Goal: Obtain resource: Download file/media

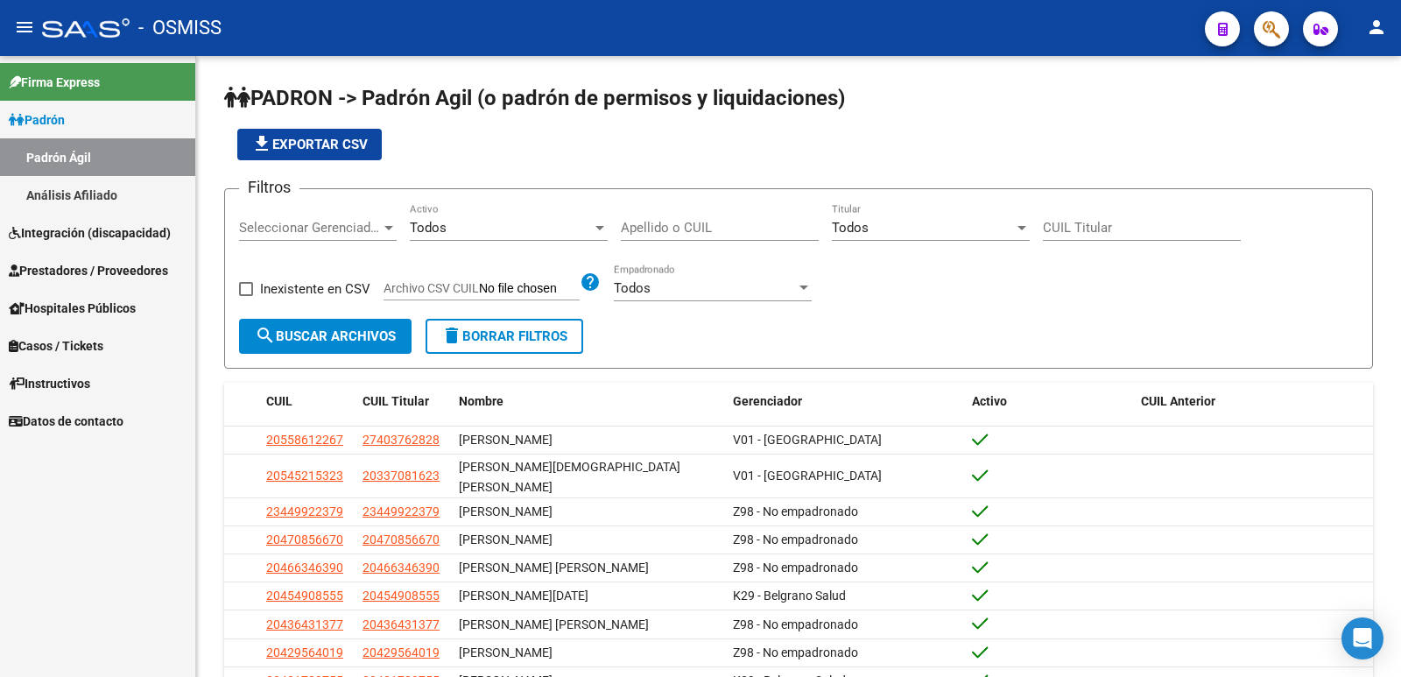
click at [68, 309] on span "Hospitales Públicos" at bounding box center [72, 308] width 127 height 19
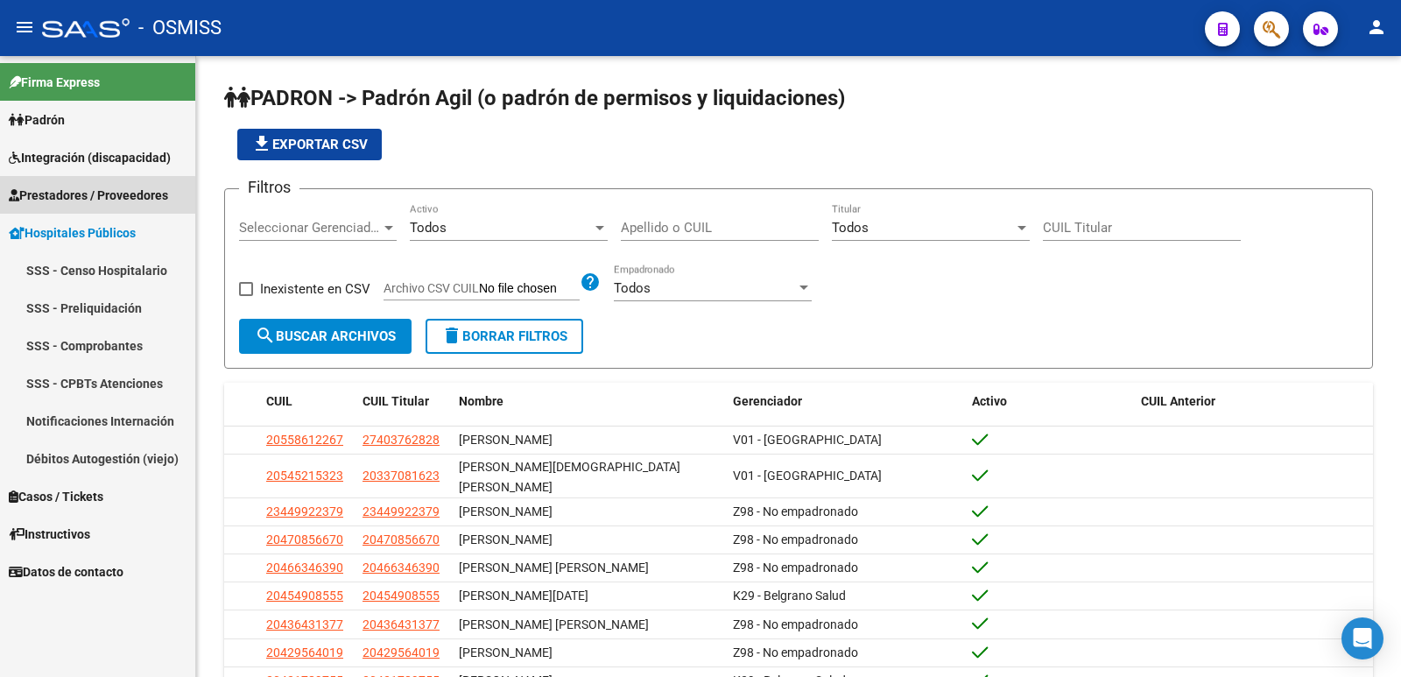
click at [57, 198] on span "Prestadores / Proveedores" at bounding box center [88, 195] width 159 height 19
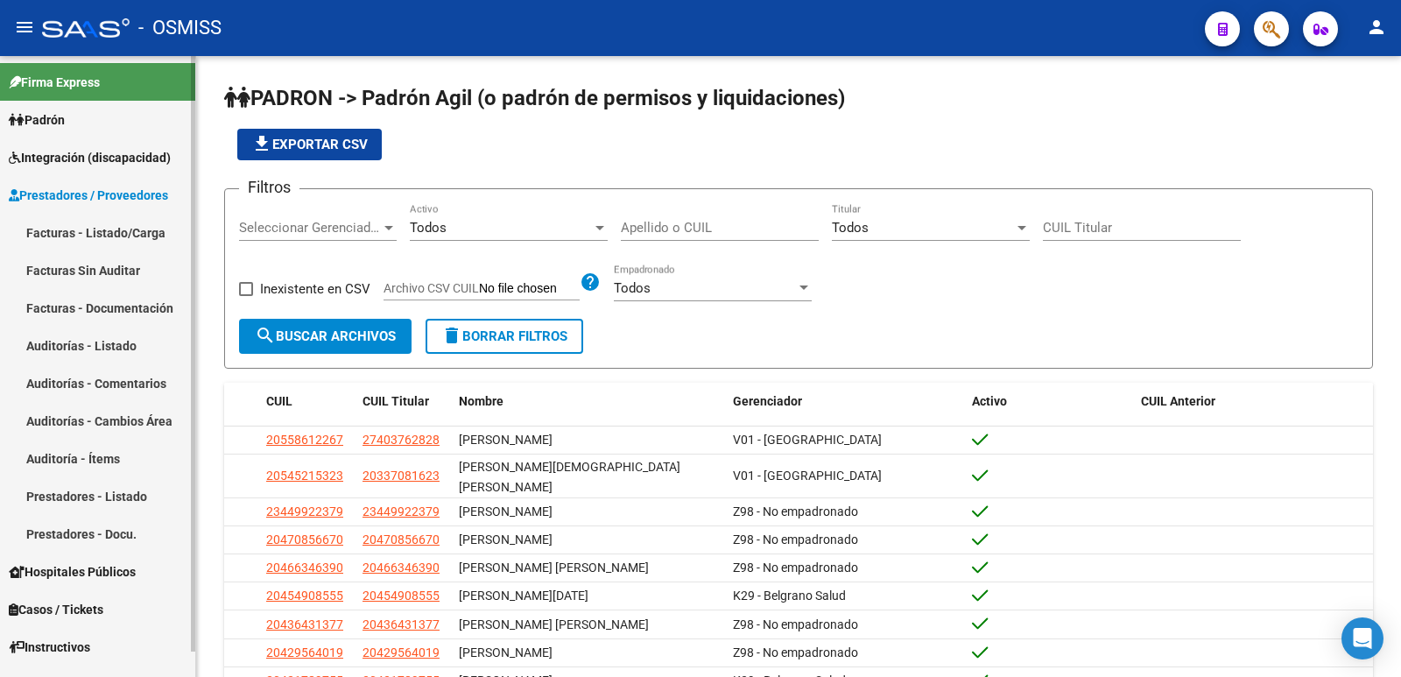
click at [46, 464] on link "Auditoría - Ítems" at bounding box center [97, 459] width 195 height 38
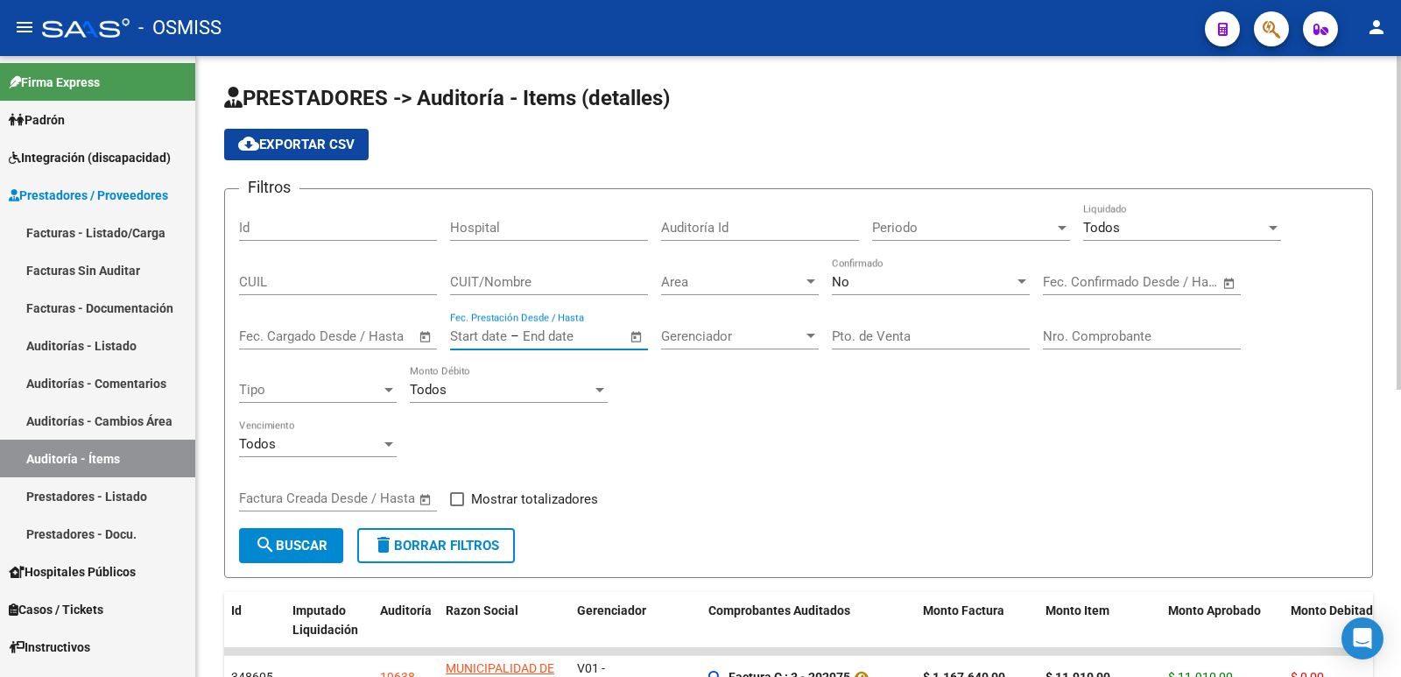
click at [503, 337] on input "text" at bounding box center [478, 336] width 57 height 16
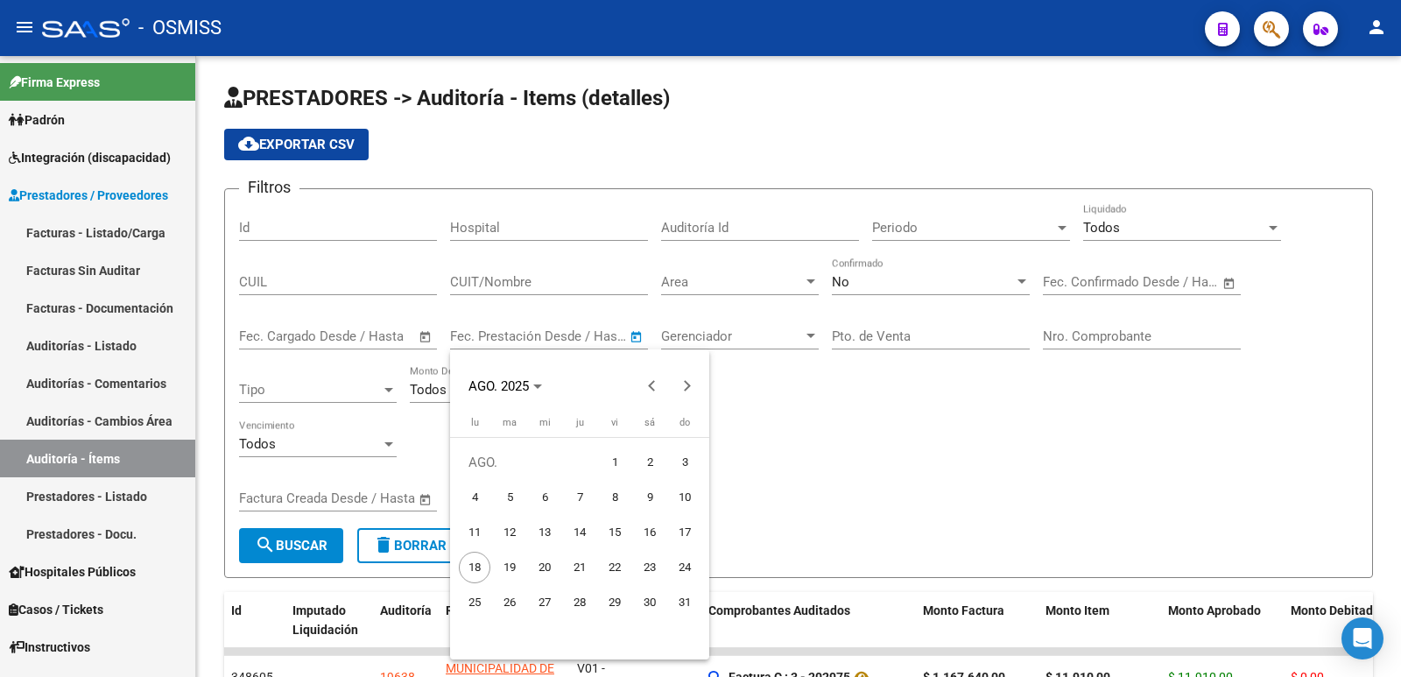
click at [609, 525] on span "15" at bounding box center [615, 533] width 32 height 32
type input "[DATE]"
click at [569, 339] on div at bounding box center [700, 338] width 1401 height 677
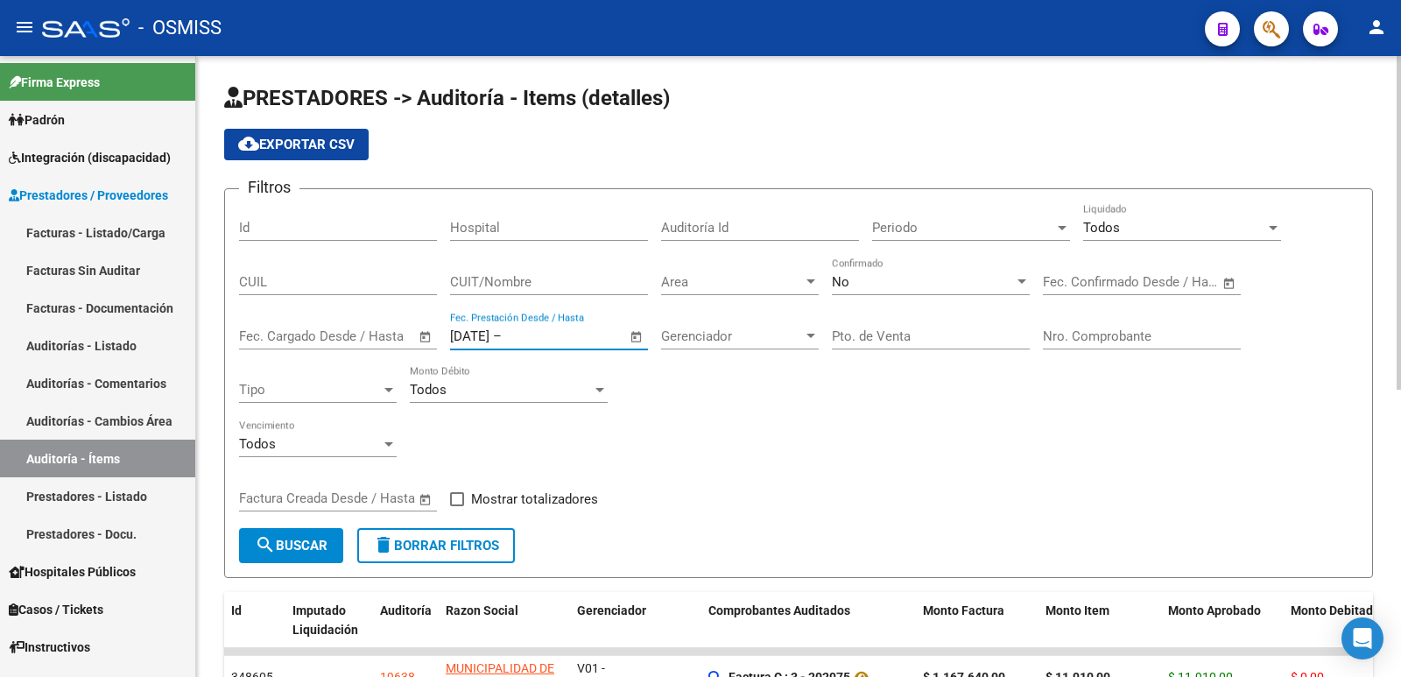
click at [560, 332] on input "text" at bounding box center [547, 336] width 85 height 16
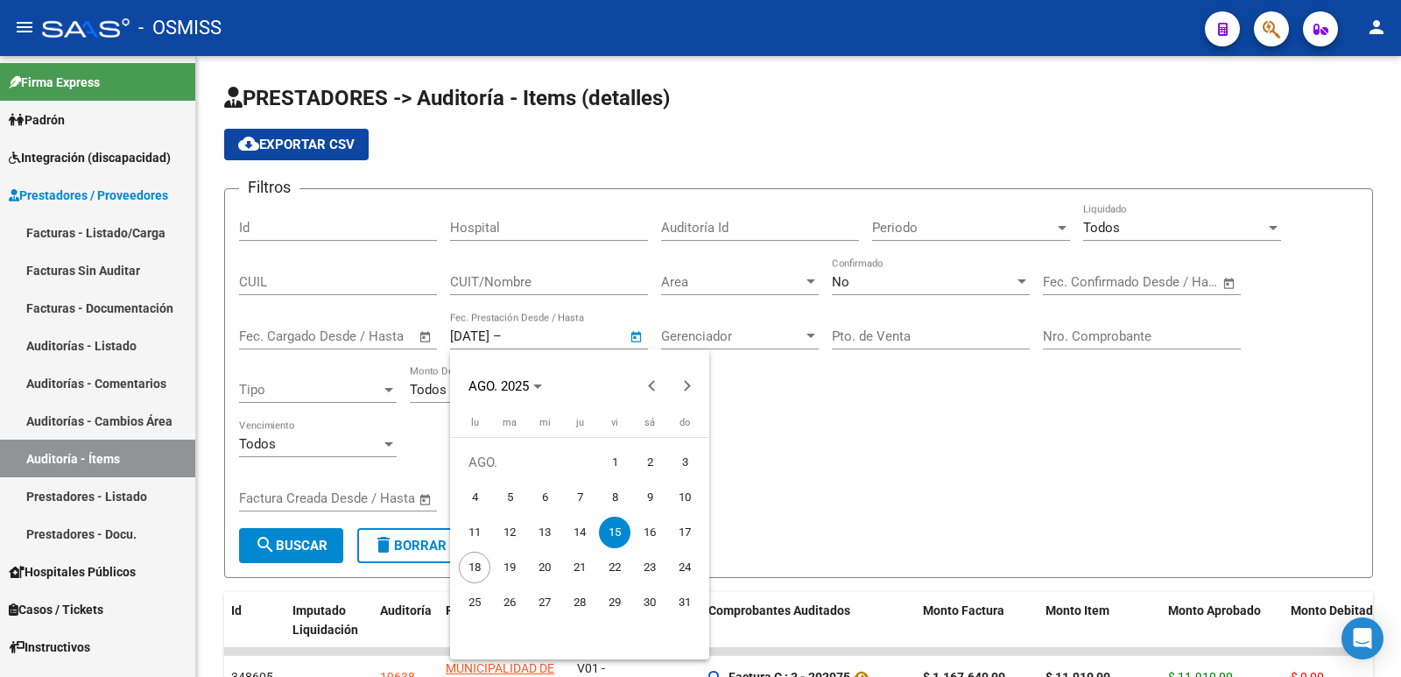
click at [612, 529] on span "15" at bounding box center [615, 533] width 32 height 32
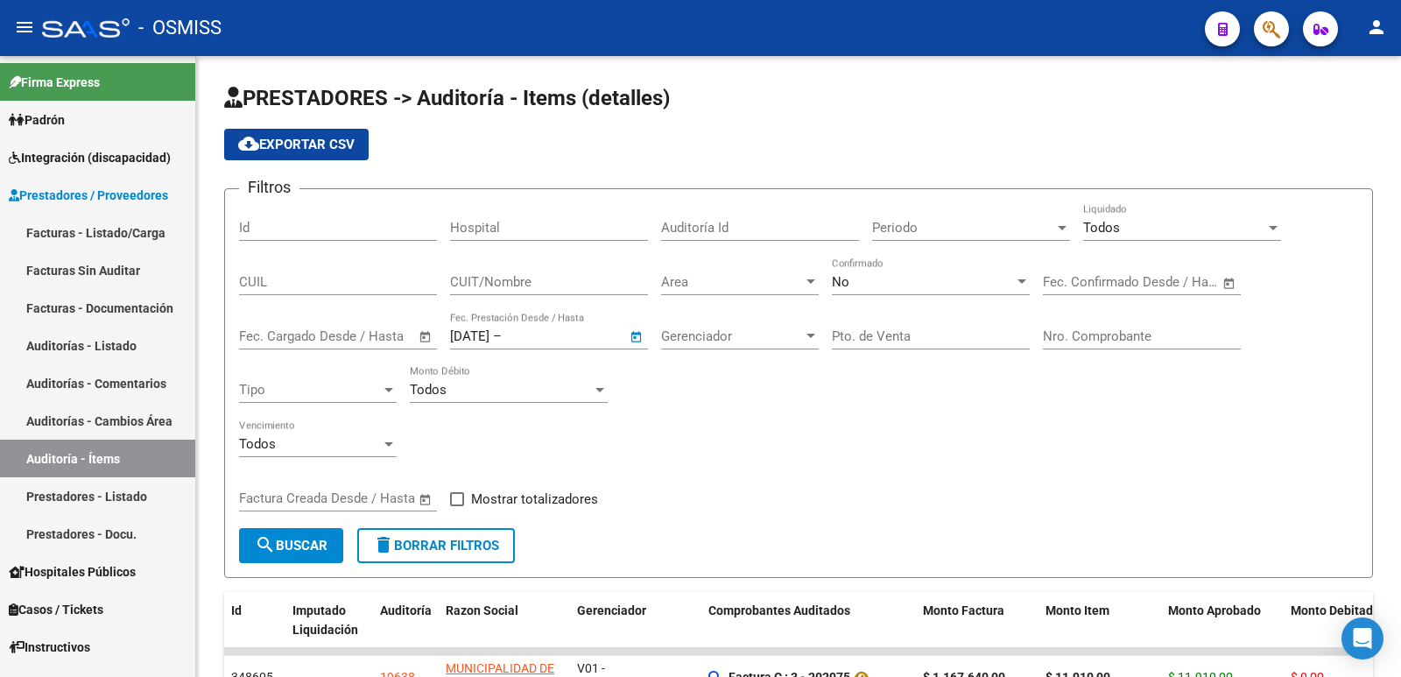
type input "[DATE]"
click at [314, 540] on span "search Buscar" at bounding box center [291, 546] width 73 height 16
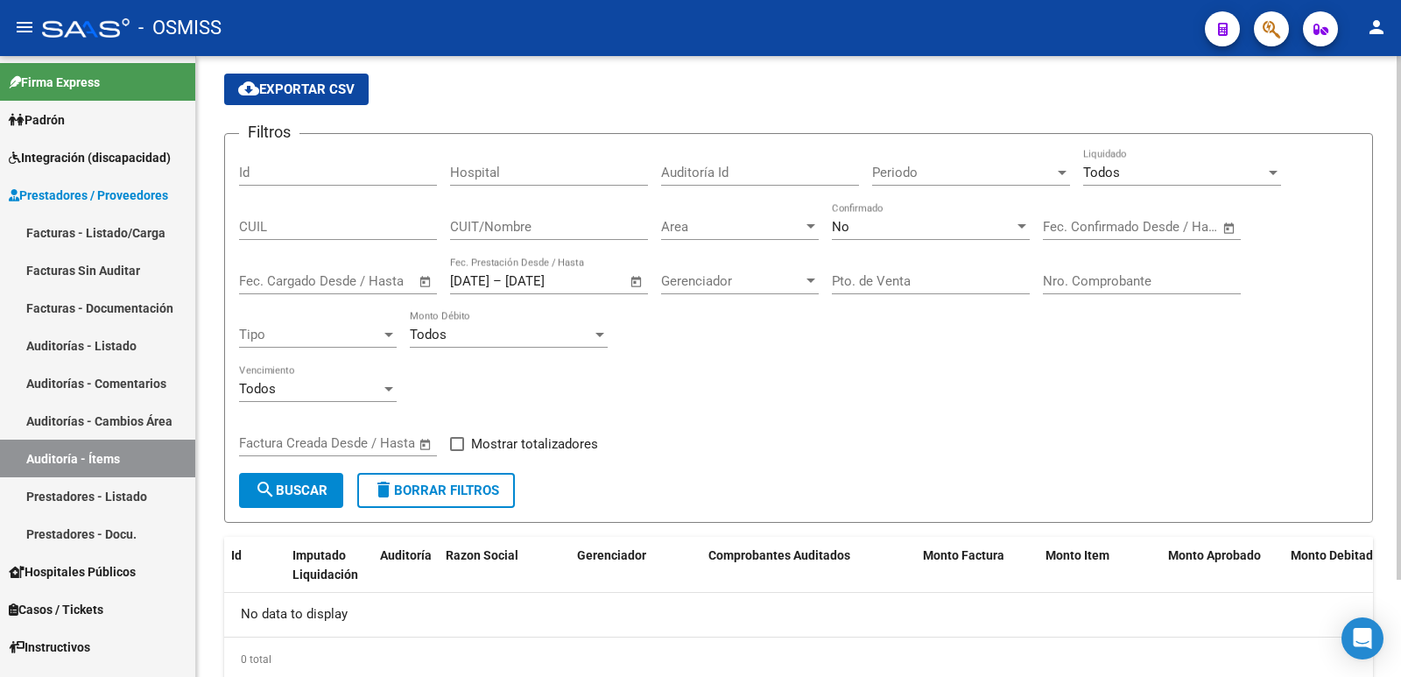
scroll to position [28, 0]
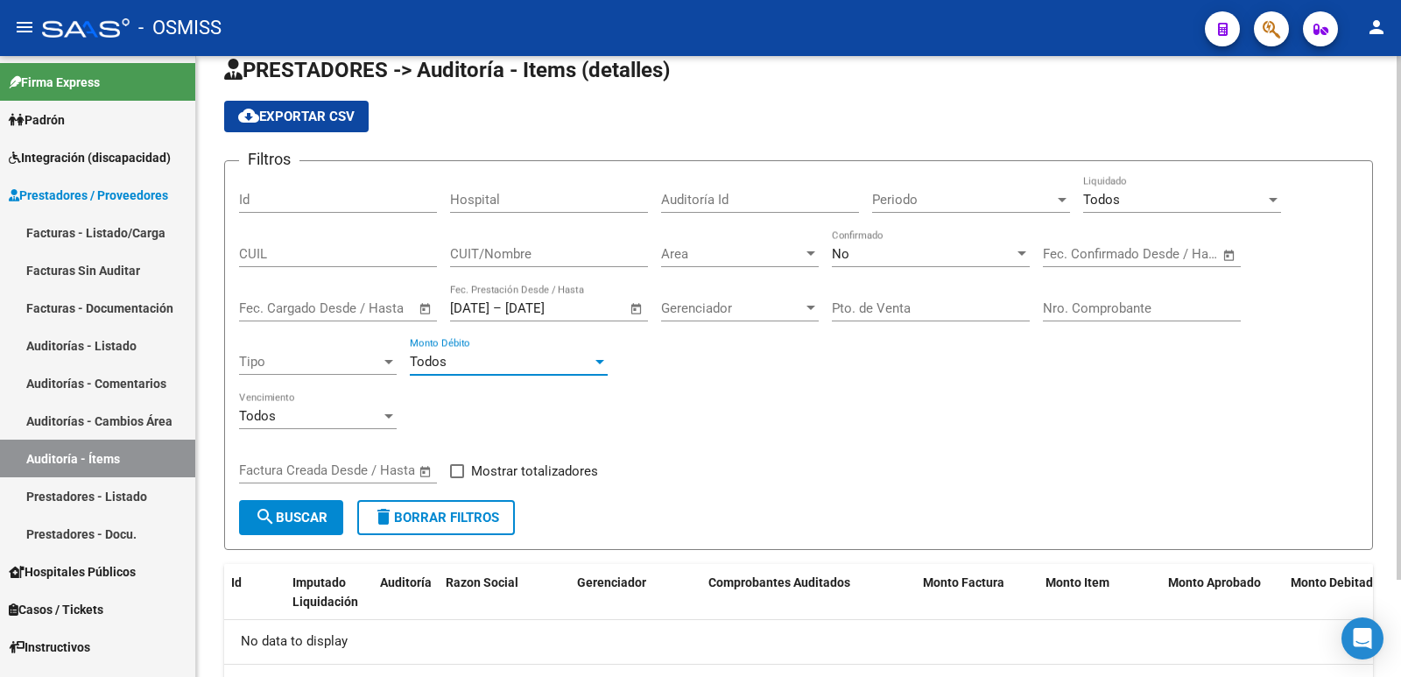
click at [600, 364] on div at bounding box center [600, 362] width 16 height 14
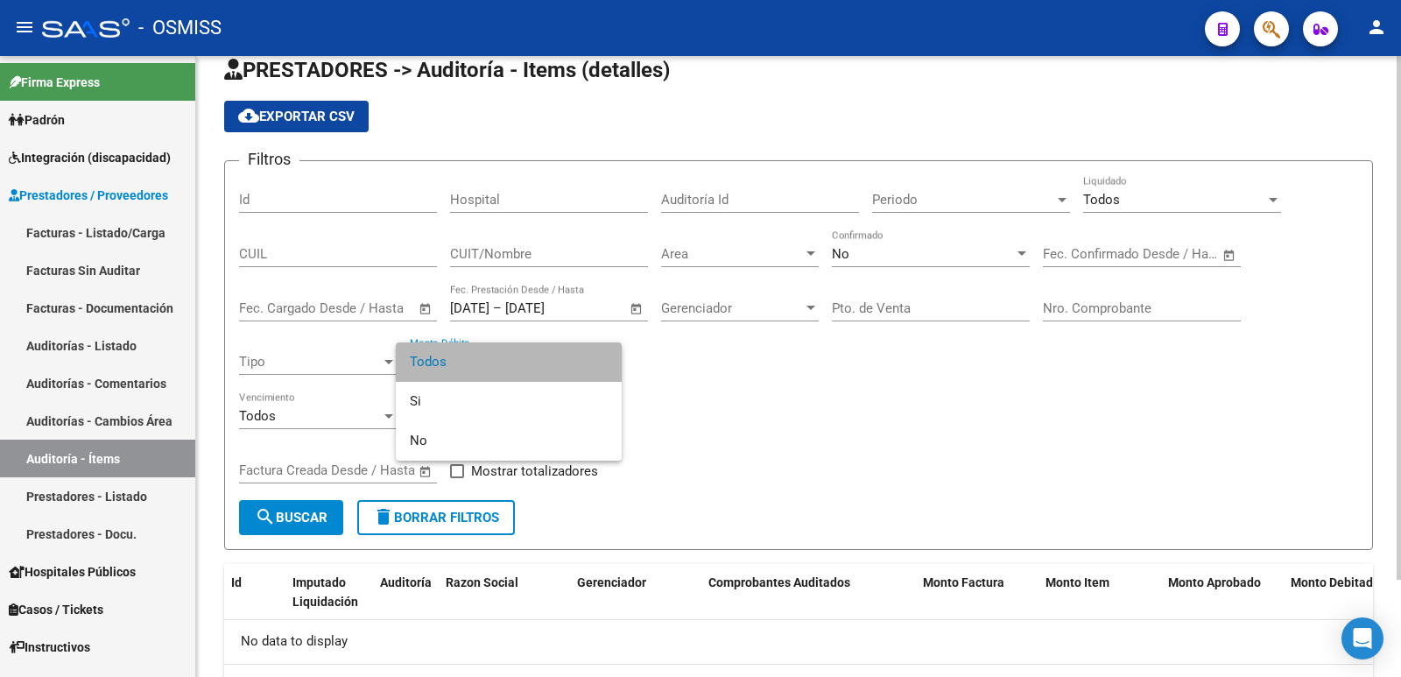
click at [600, 364] on span "Todos" at bounding box center [509, 361] width 198 height 39
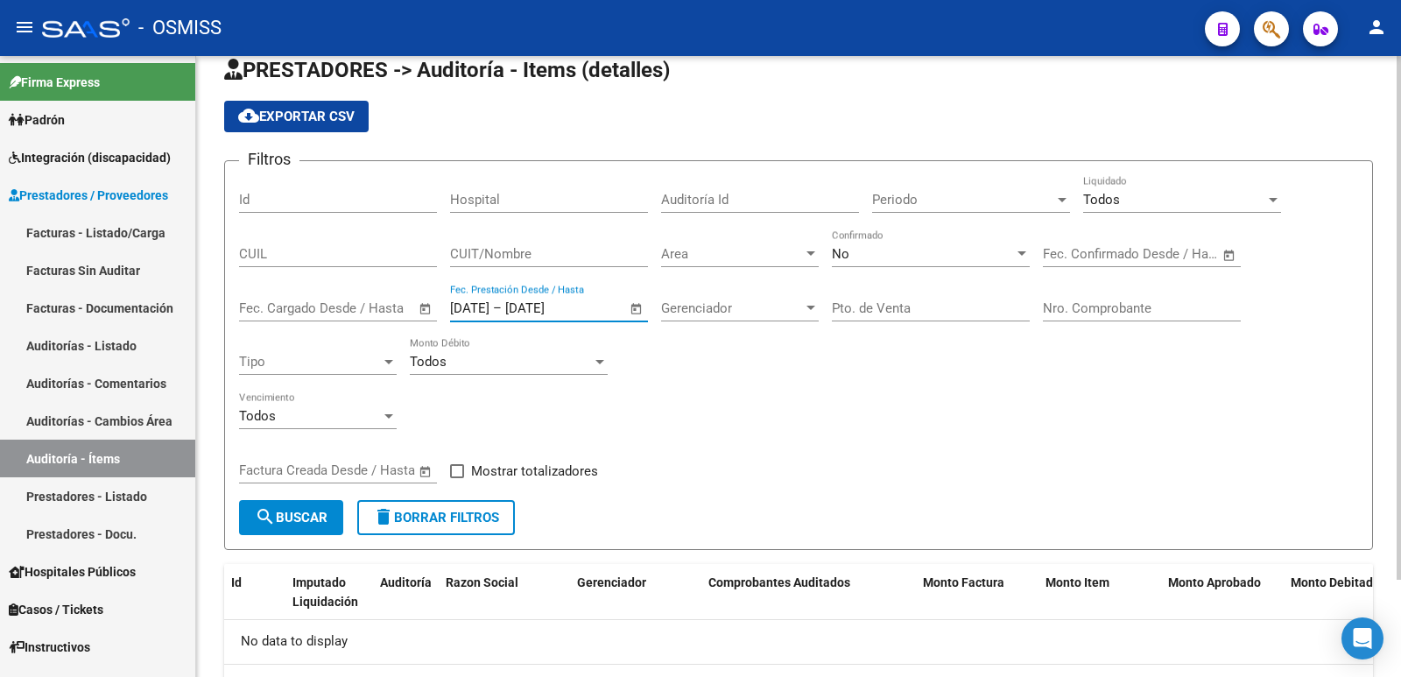
drag, startPoint x: 452, startPoint y: 308, endPoint x: 515, endPoint y: 313, distance: 63.2
click at [515, 313] on div "[DATE] [DATE] – [DATE] [DATE]" at bounding box center [538, 308] width 177 height 16
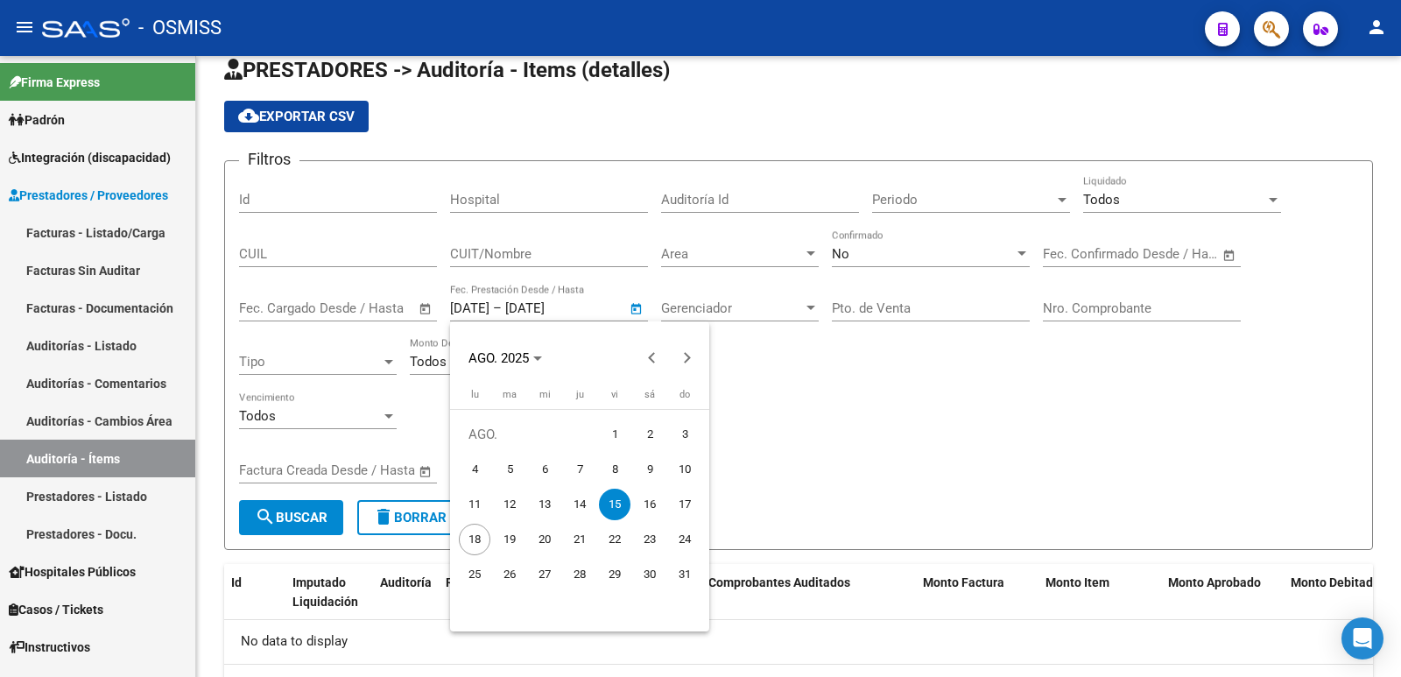
click at [545, 503] on span "13" at bounding box center [545, 505] width 32 height 32
type input "[DATE]"
click at [542, 305] on div at bounding box center [700, 338] width 1401 height 677
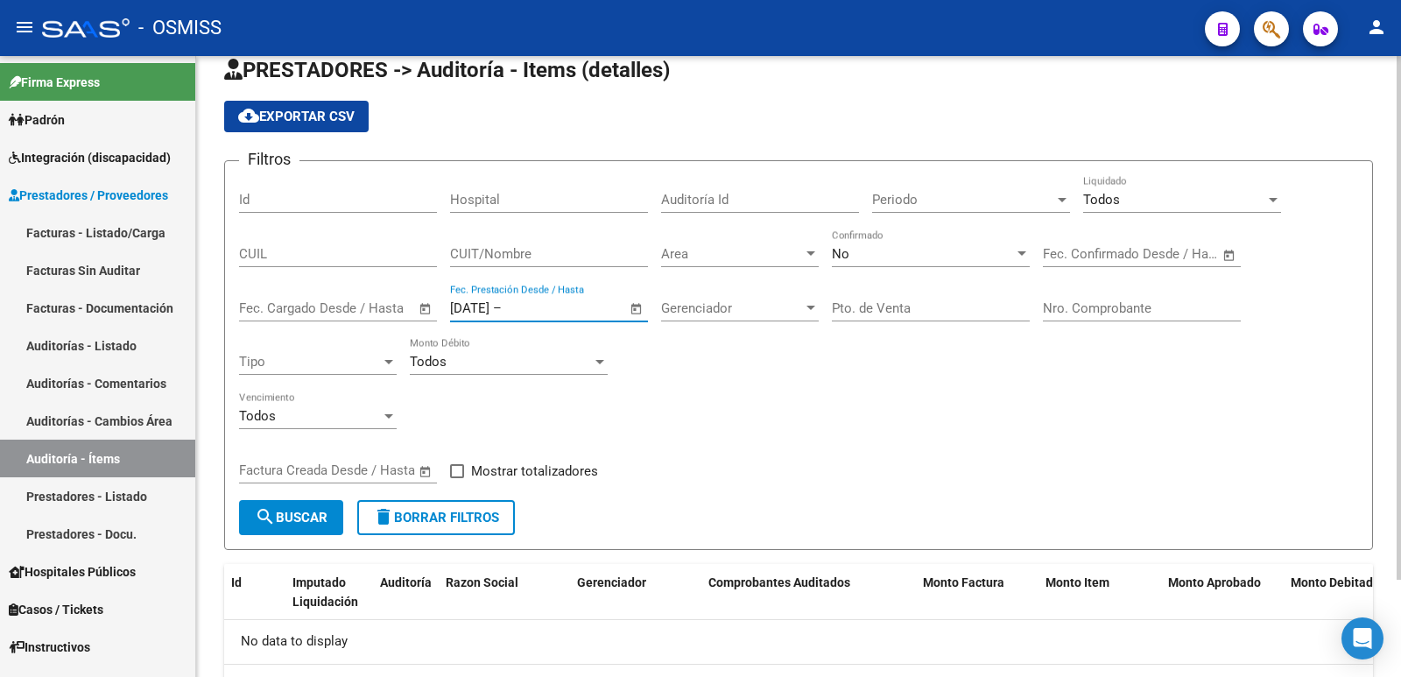
click at [534, 311] on input "text" at bounding box center [547, 308] width 85 height 16
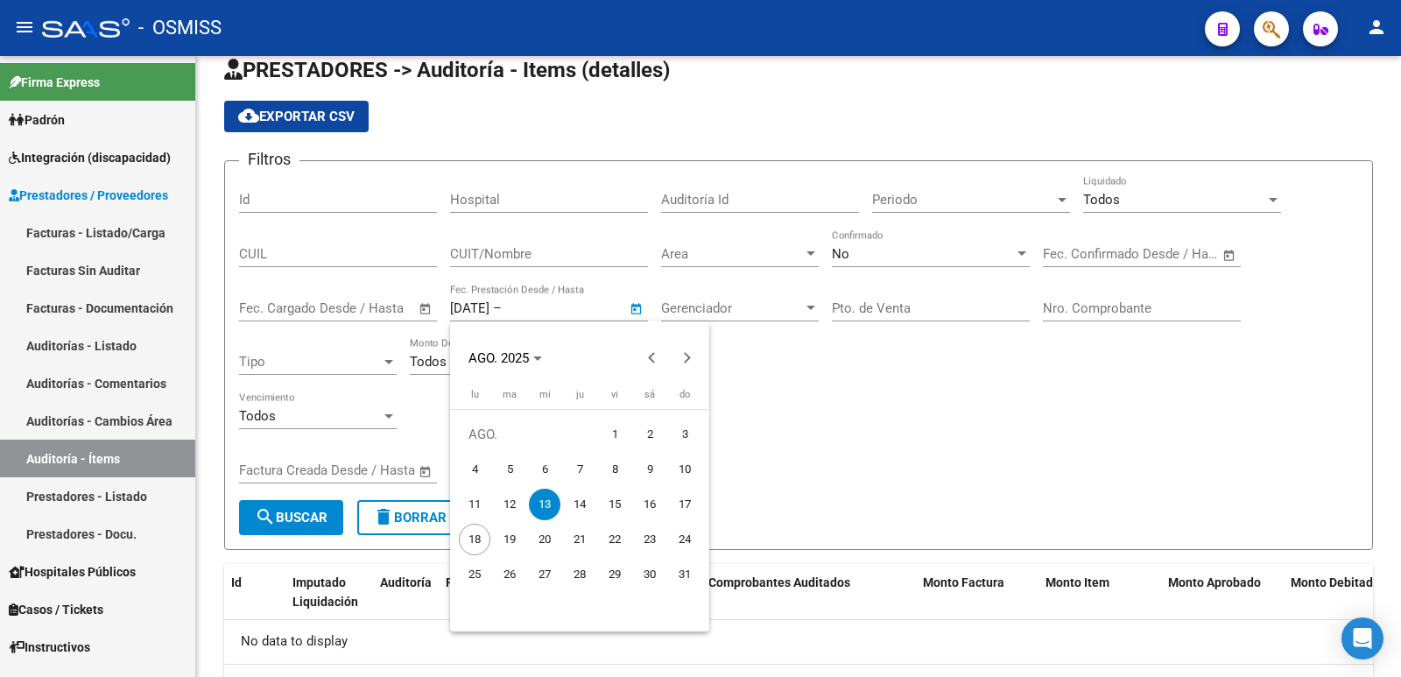
click at [540, 497] on span "13" at bounding box center [545, 505] width 32 height 32
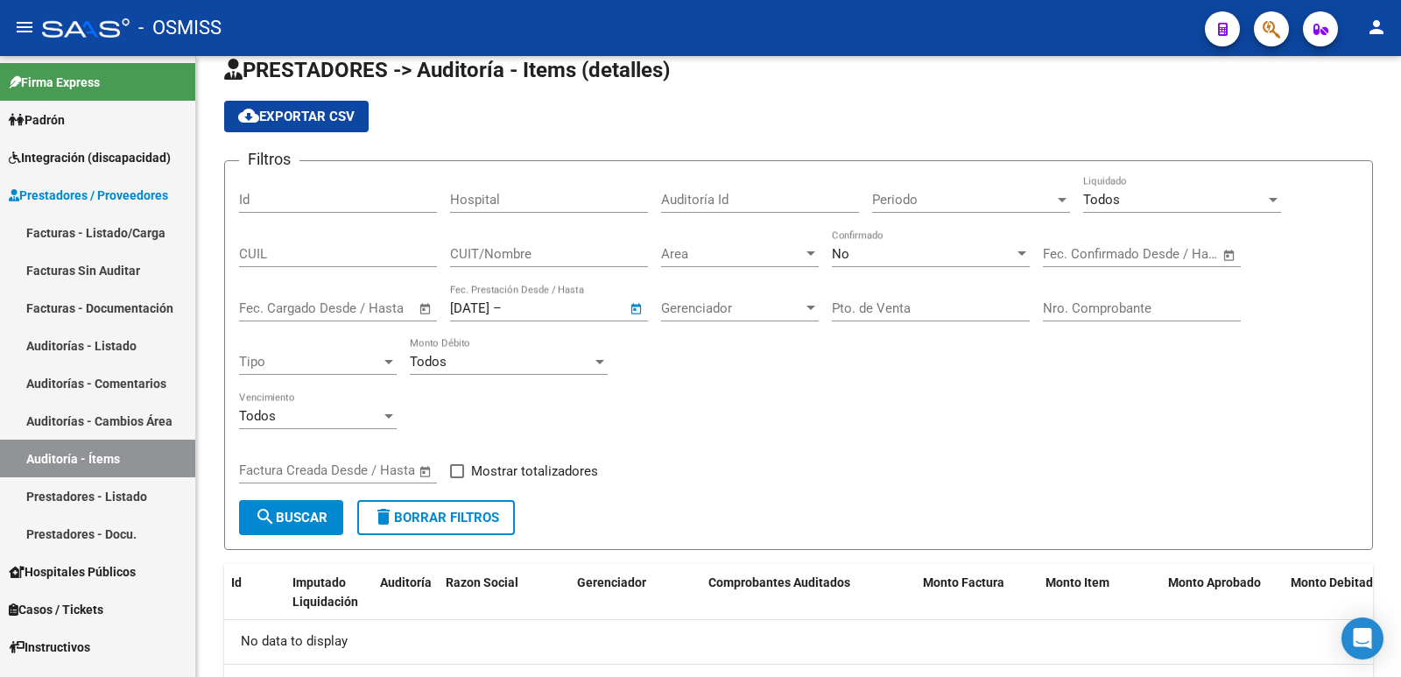
type input "[DATE]"
click at [275, 518] on mat-icon "search" at bounding box center [265, 516] width 21 height 21
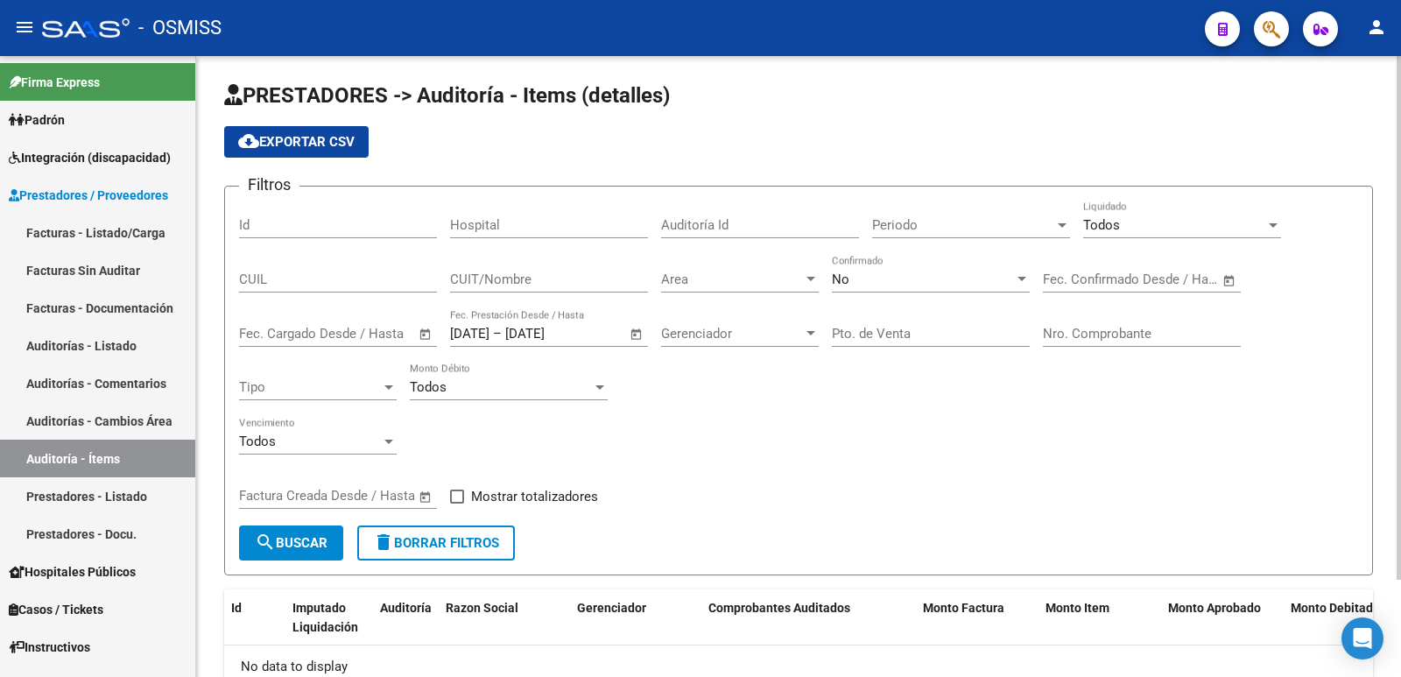
scroll to position [0, 0]
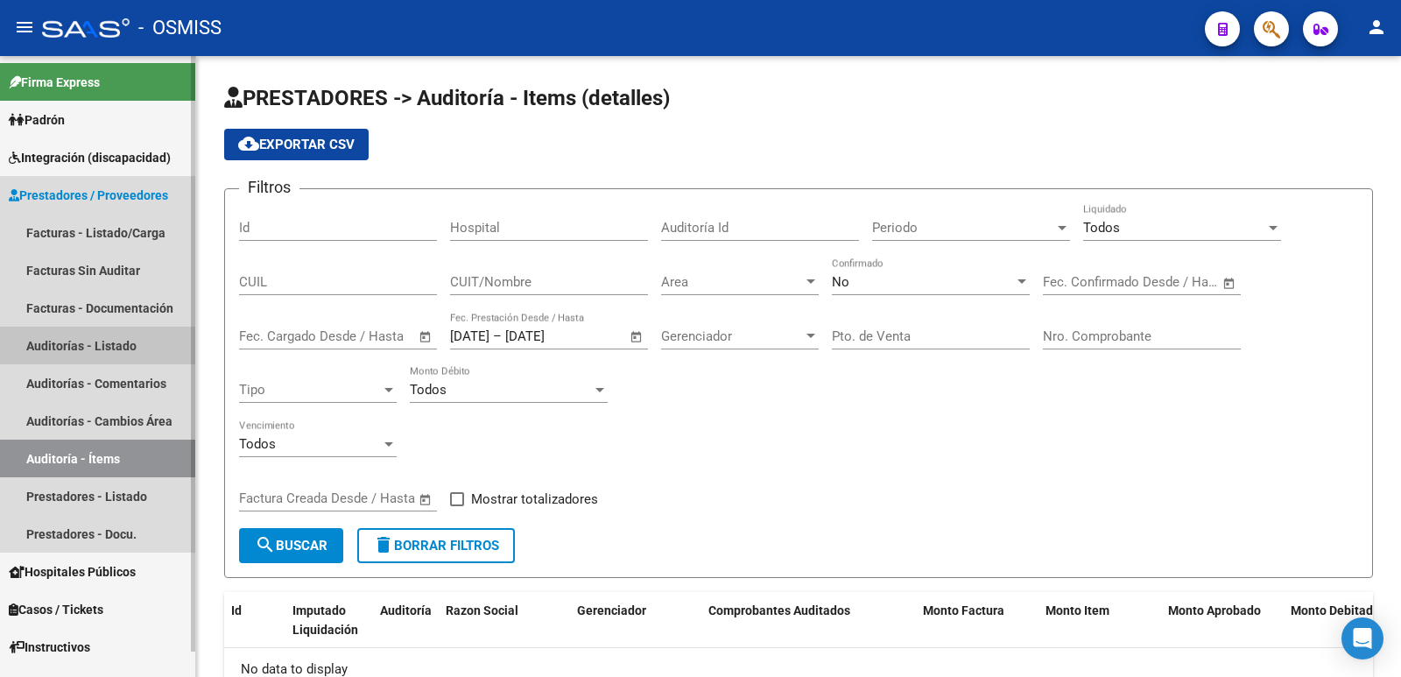
click at [48, 349] on link "Auditorías - Listado" at bounding box center [97, 346] width 195 height 38
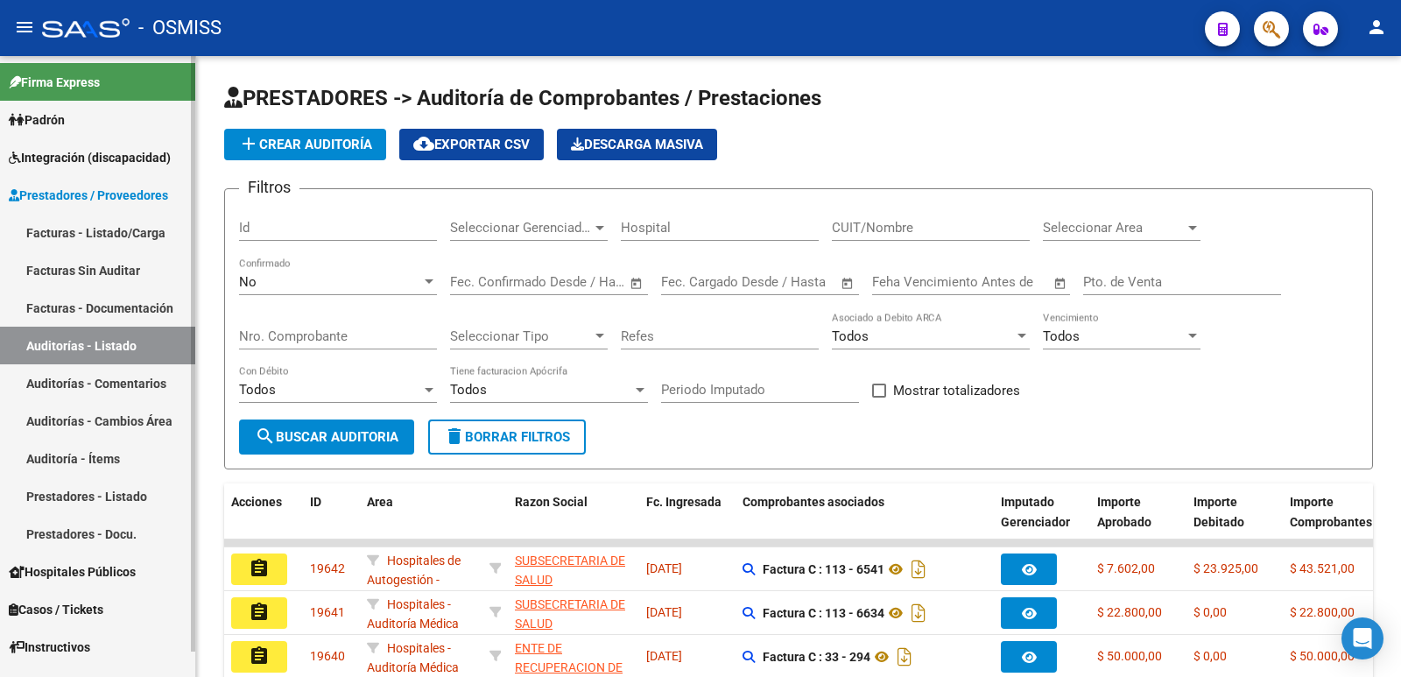
click at [70, 497] on link "Prestadores - Listado" at bounding box center [97, 496] width 195 height 38
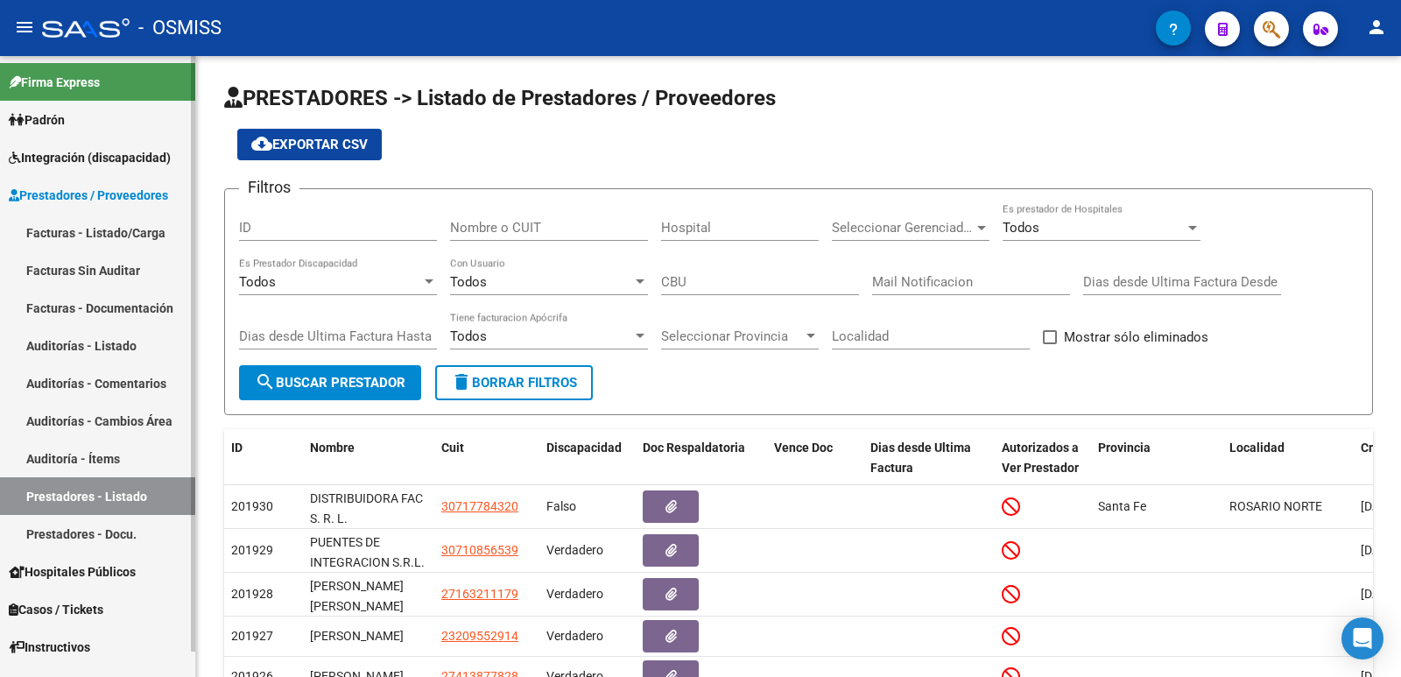
click at [49, 450] on link "Auditoría - Ítems" at bounding box center [97, 459] width 195 height 38
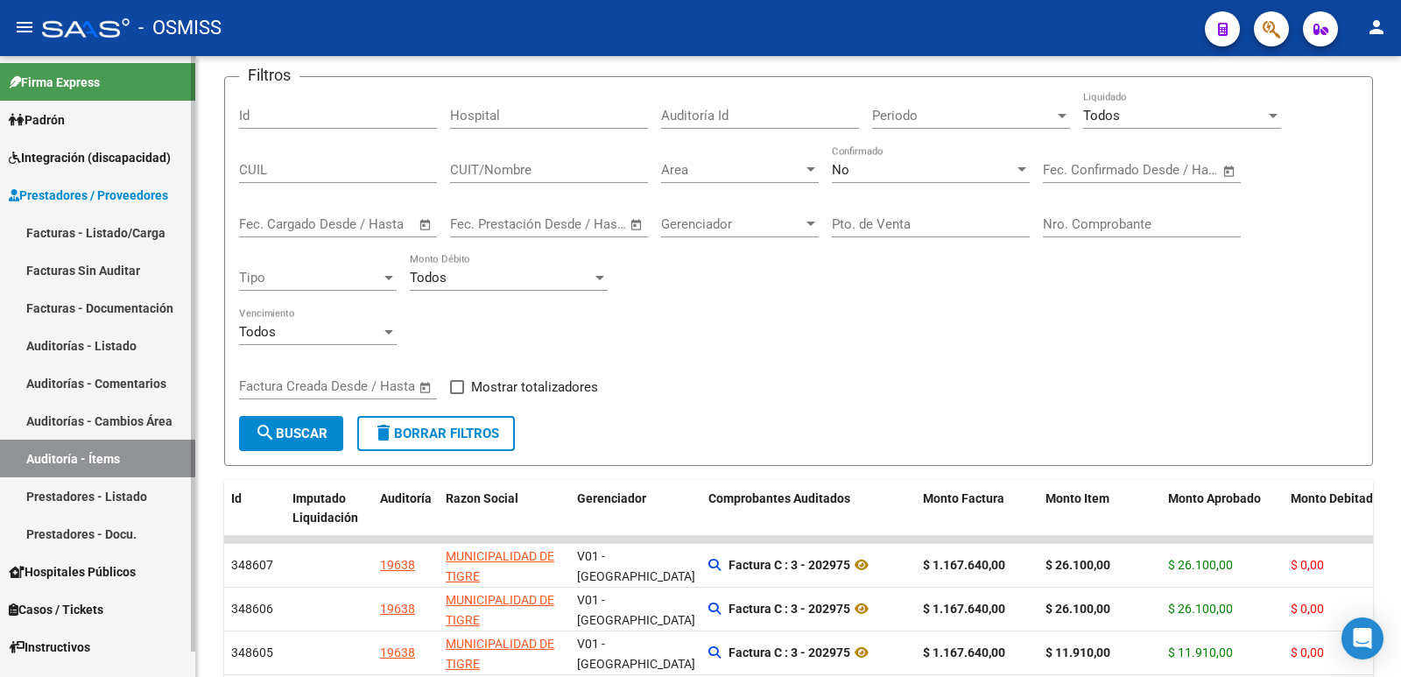
scroll to position [88, 0]
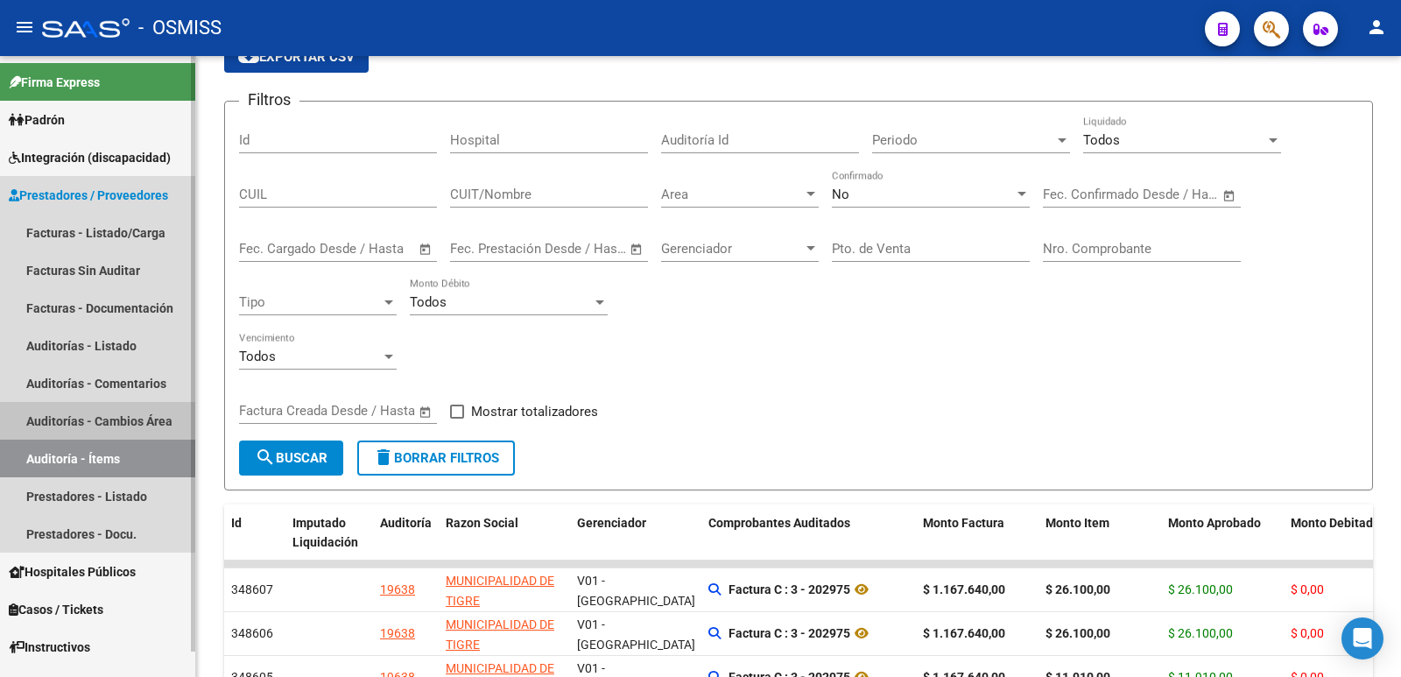
click at [56, 414] on link "Auditorías - Cambios Área" at bounding box center [97, 421] width 195 height 38
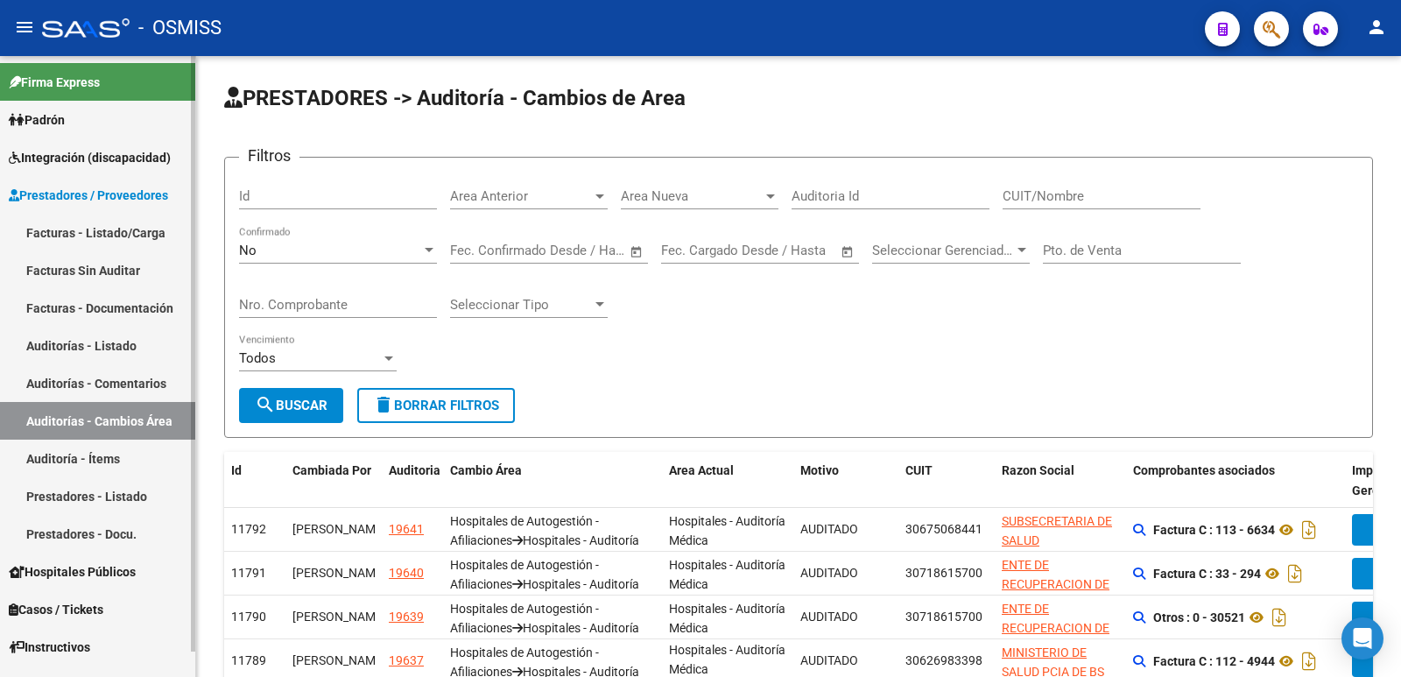
click at [64, 495] on link "Prestadores - Listado" at bounding box center [97, 496] width 195 height 38
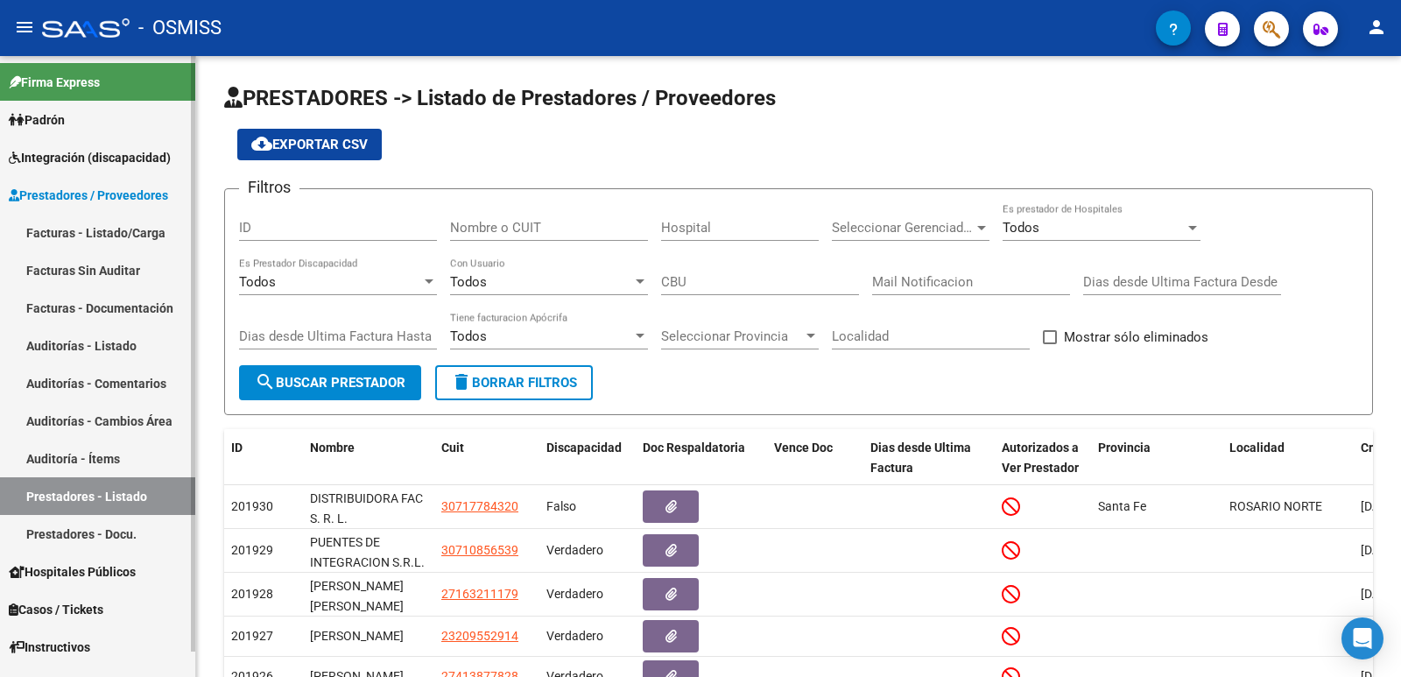
click at [68, 525] on link "Prestadores - Docu." at bounding box center [97, 534] width 195 height 38
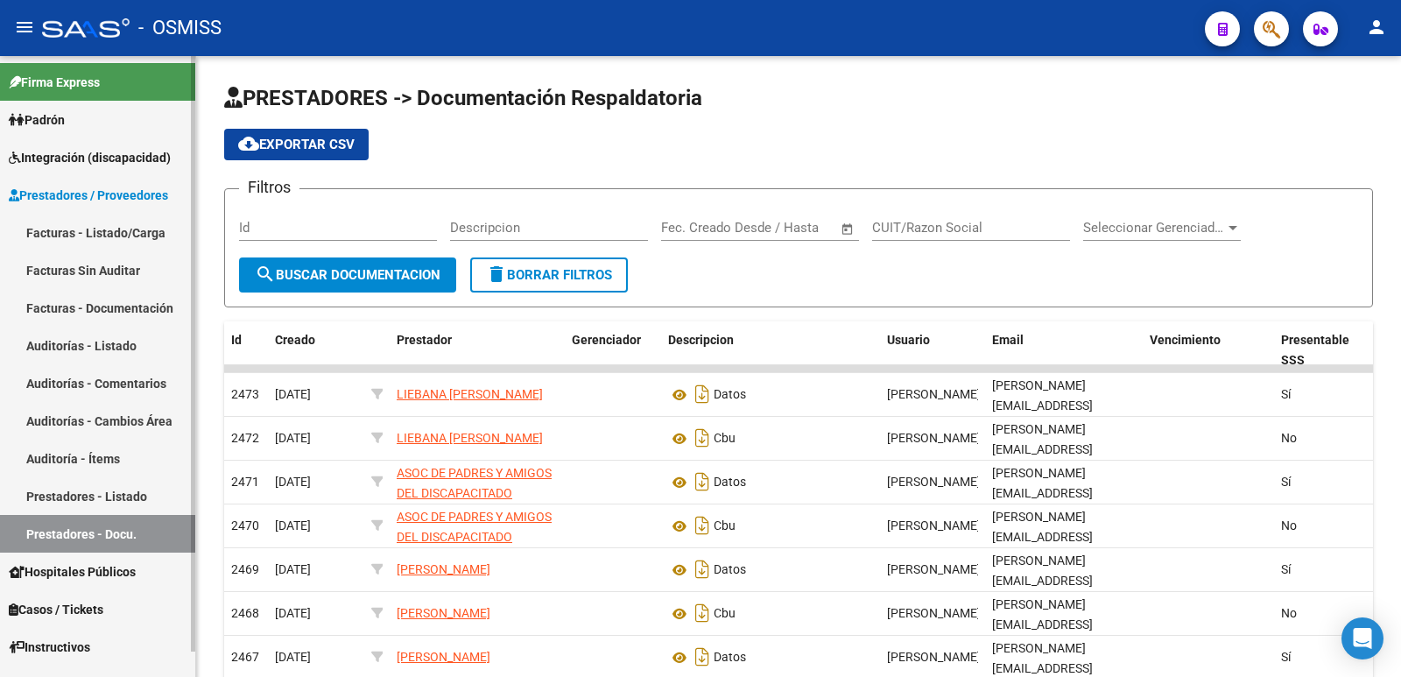
click at [67, 460] on link "Auditoría - Ítems" at bounding box center [97, 459] width 195 height 38
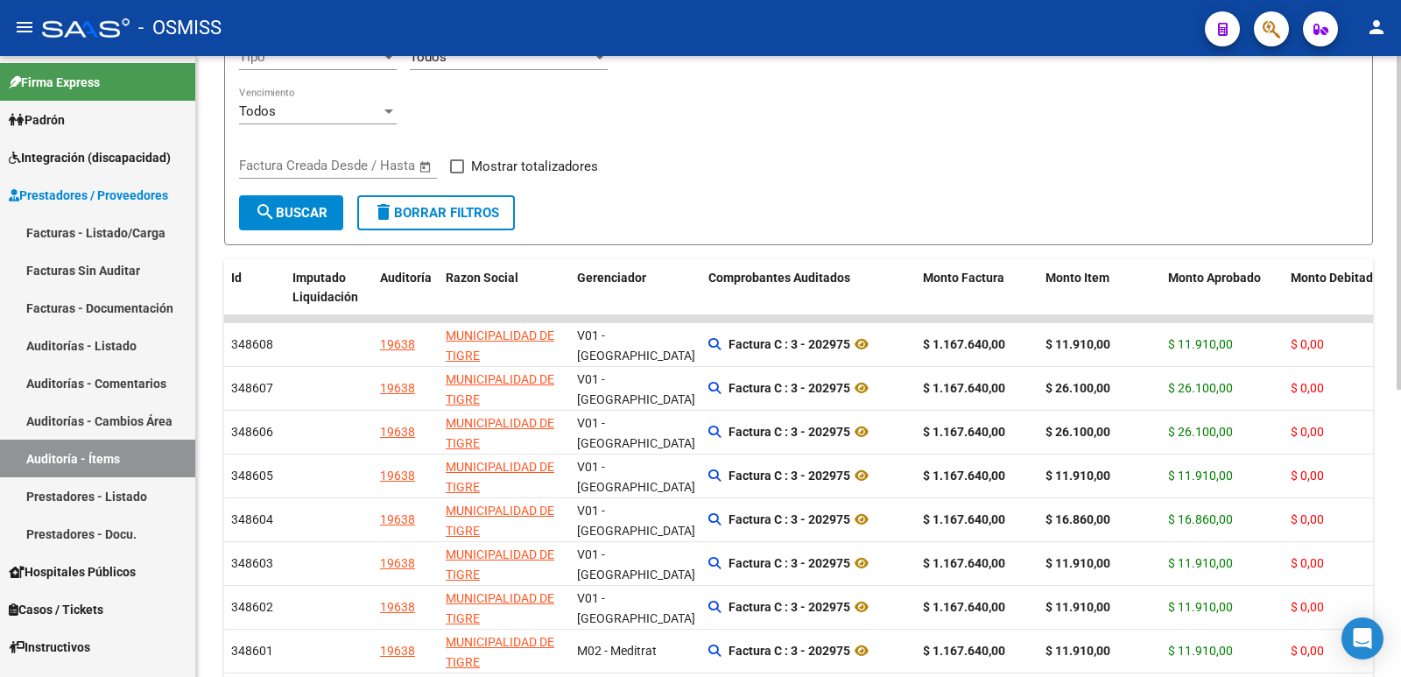
scroll to position [361, 0]
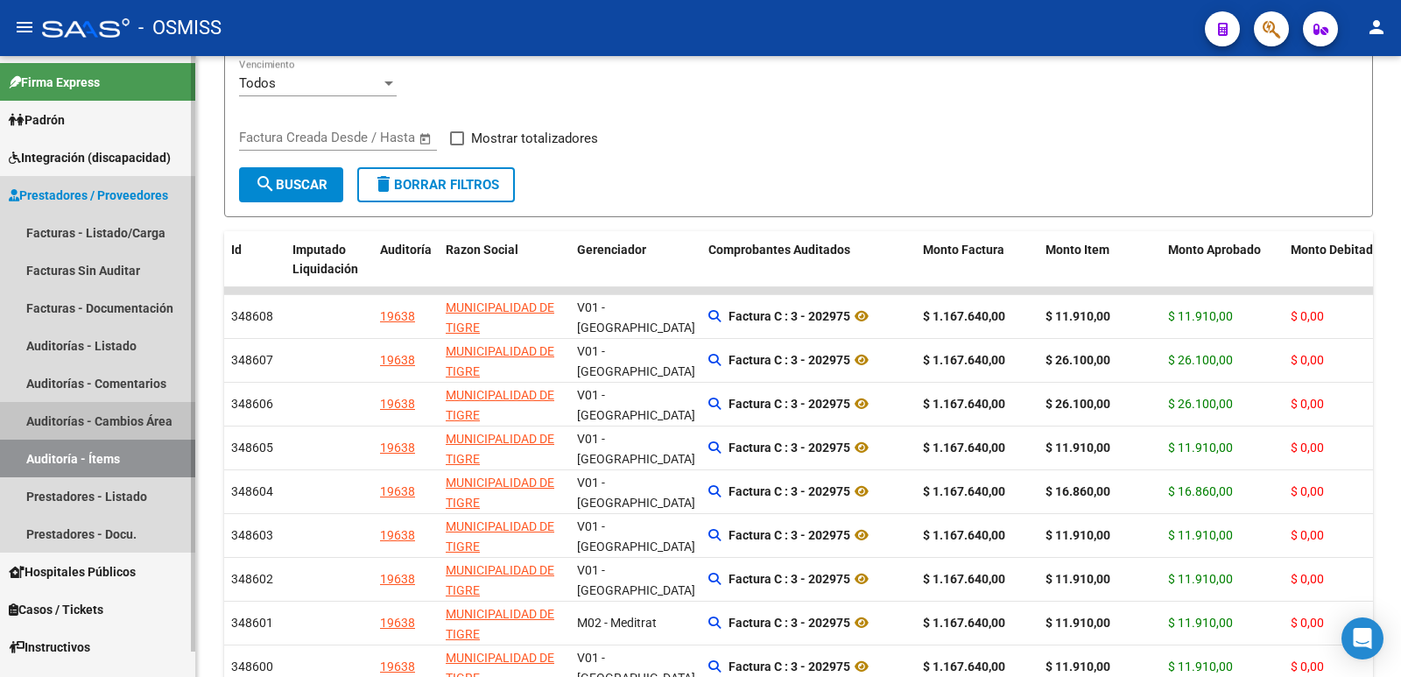
click at [95, 413] on link "Auditorías - Cambios Área" at bounding box center [97, 421] width 195 height 38
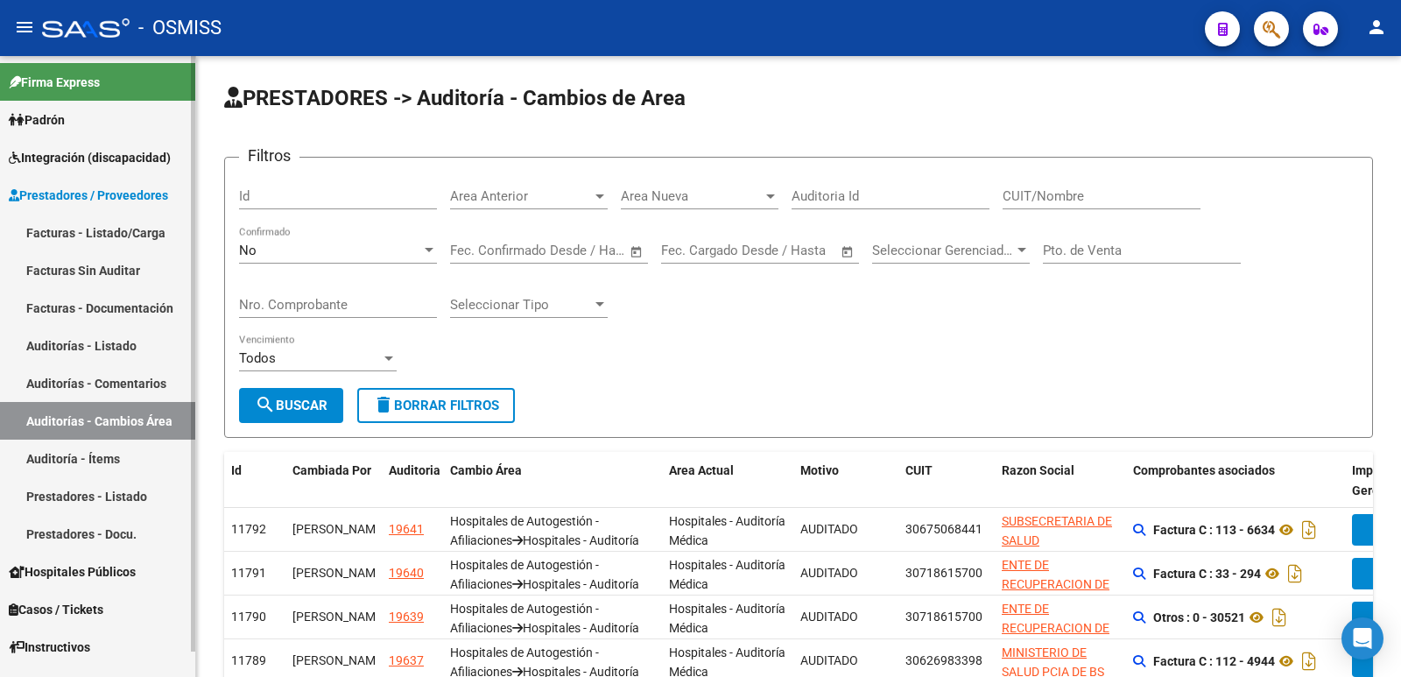
click at [67, 450] on link "Auditoría - Ítems" at bounding box center [97, 459] width 195 height 38
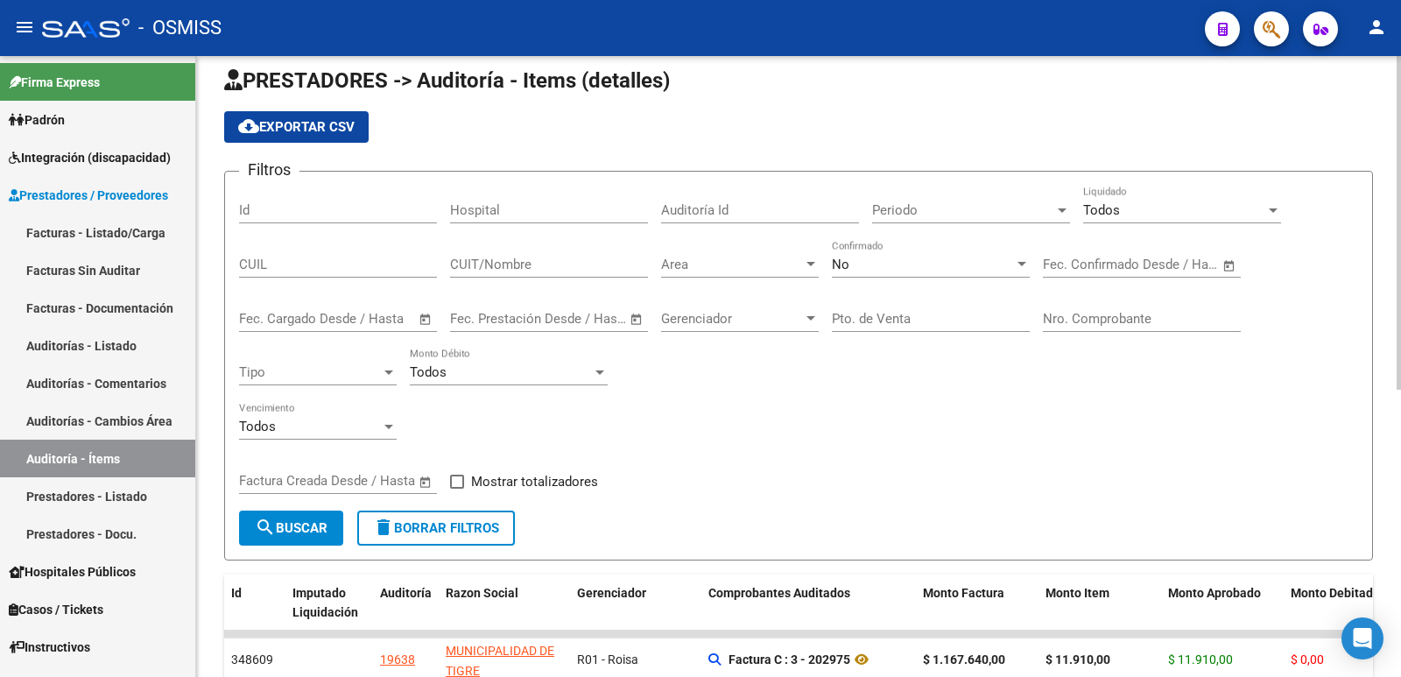
scroll to position [11, 0]
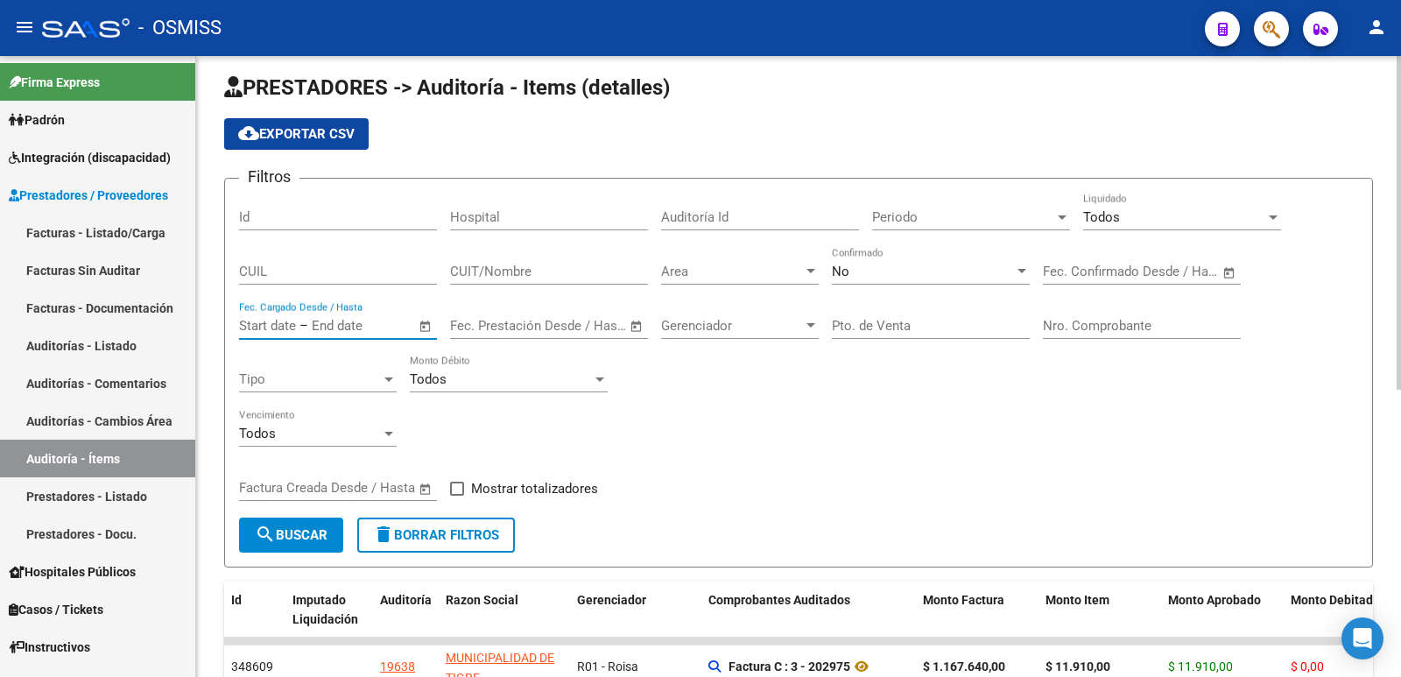
click at [241, 320] on input "text" at bounding box center [267, 326] width 57 height 16
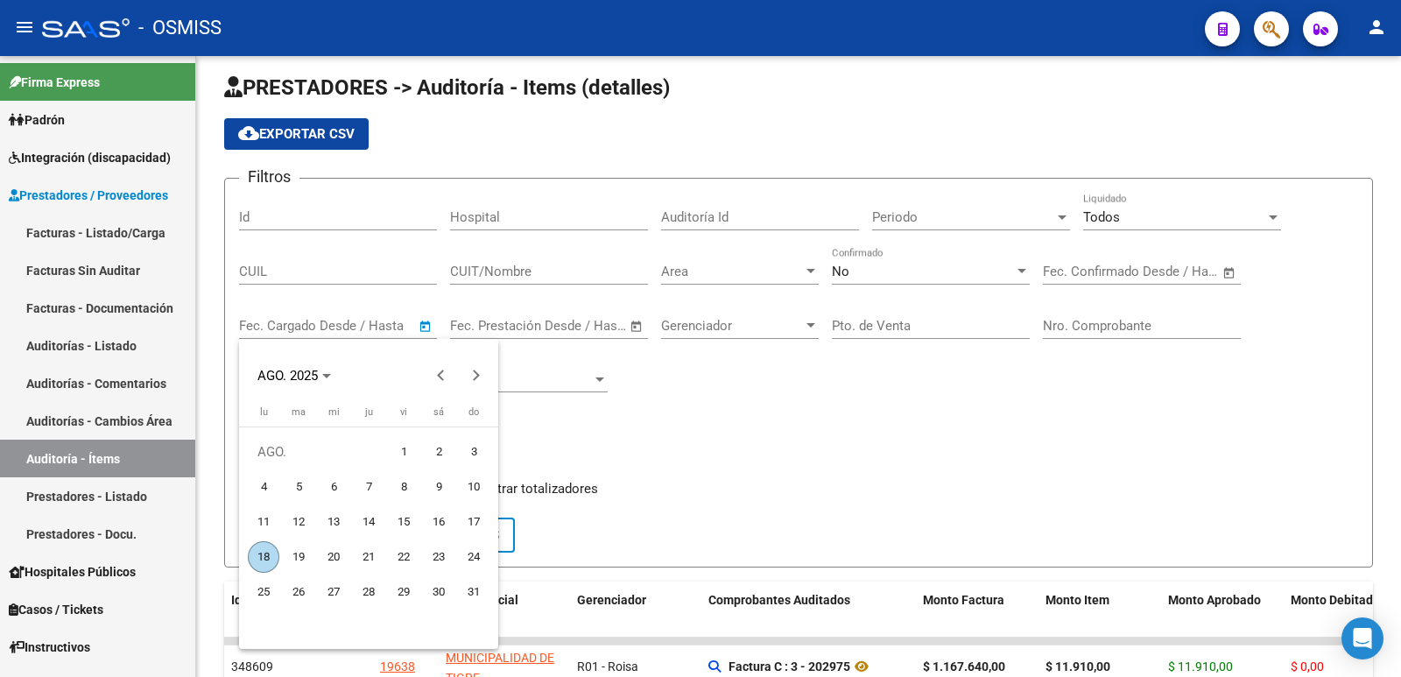
click at [330, 521] on span "13" at bounding box center [334, 522] width 32 height 32
type input "[DATE]"
click at [349, 318] on div at bounding box center [700, 338] width 1401 height 677
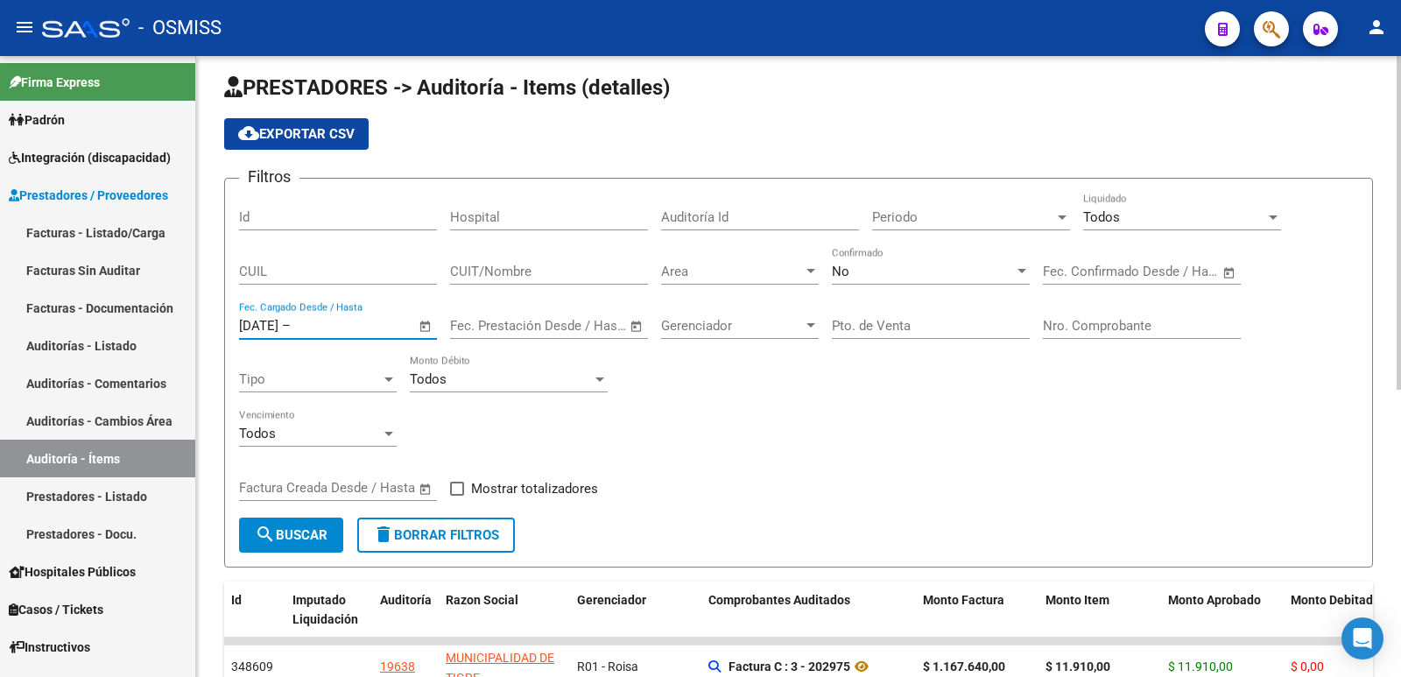
click at [335, 325] on input "text" at bounding box center [336, 326] width 85 height 16
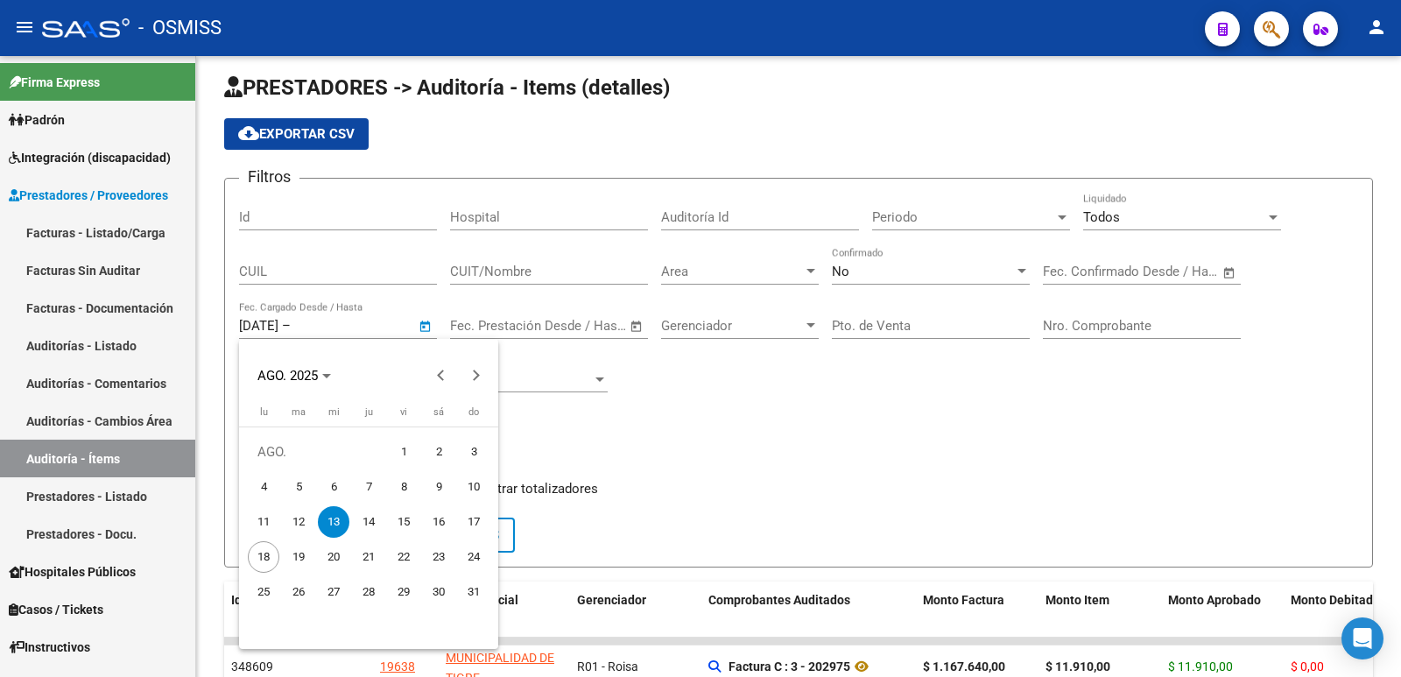
click at [334, 514] on span "13" at bounding box center [334, 522] width 32 height 32
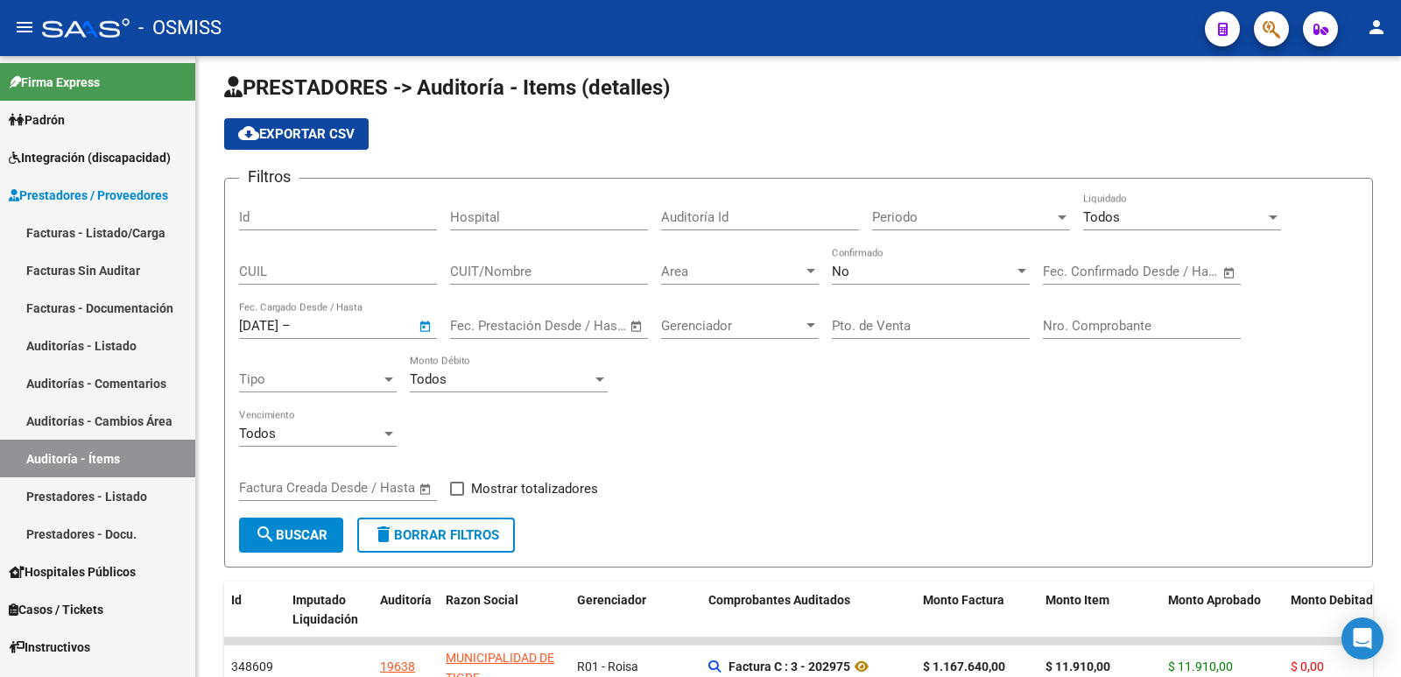
type input "[DATE]"
click at [280, 535] on span "search Buscar" at bounding box center [291, 535] width 73 height 16
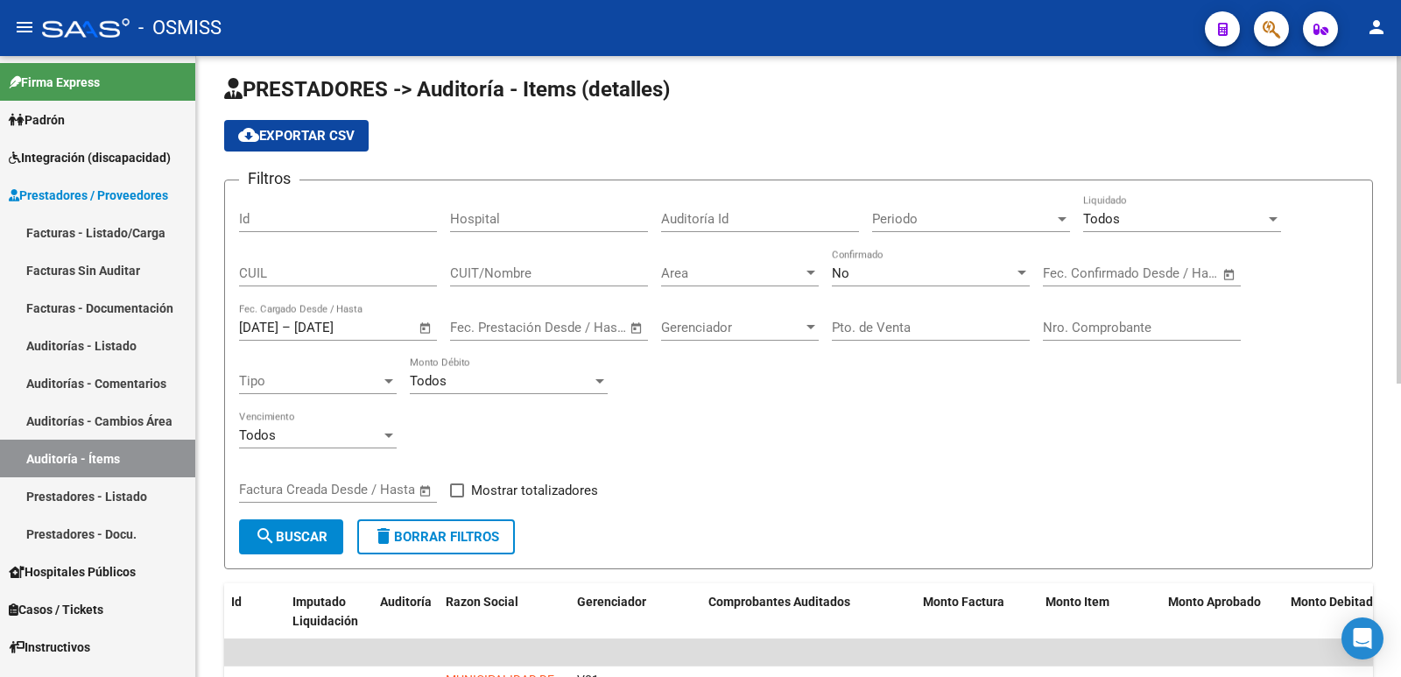
scroll to position [0, 0]
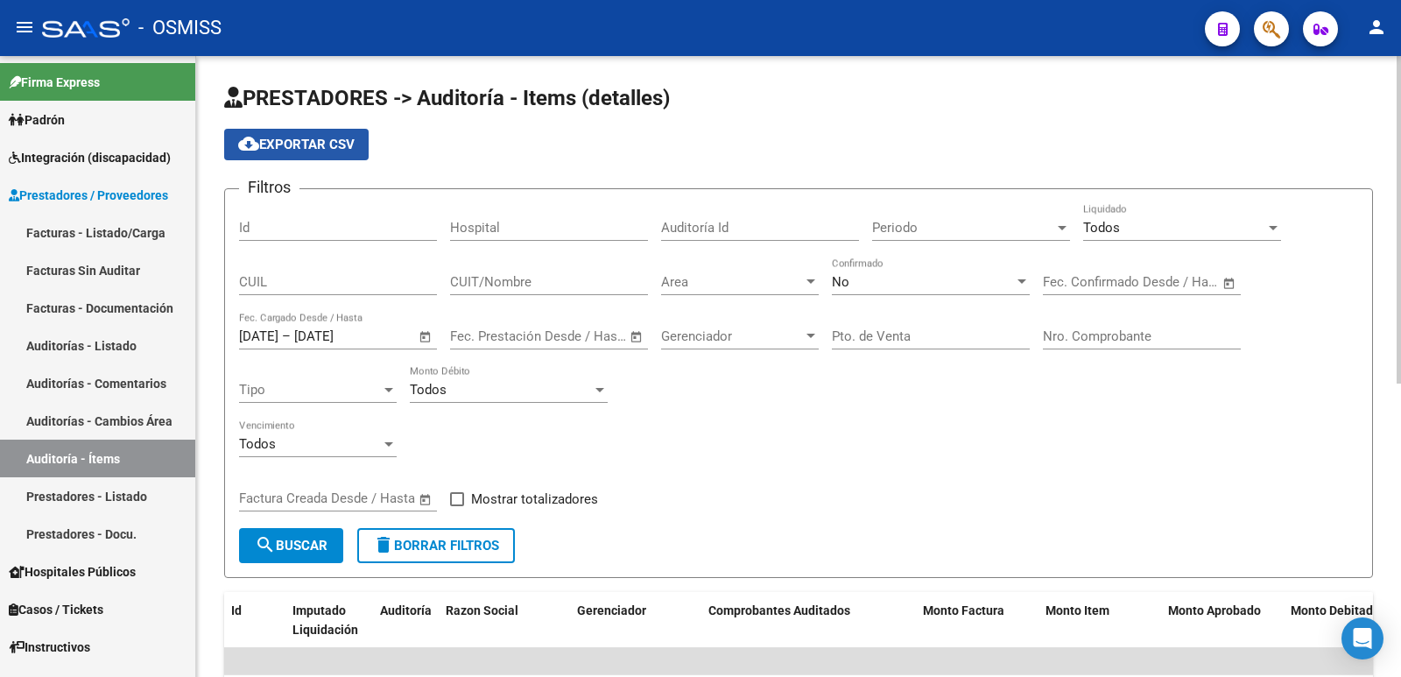
click at [294, 141] on span "cloud_download Exportar CSV" at bounding box center [296, 145] width 116 height 16
click at [261, 334] on input "[DATE]" at bounding box center [258, 336] width 39 height 16
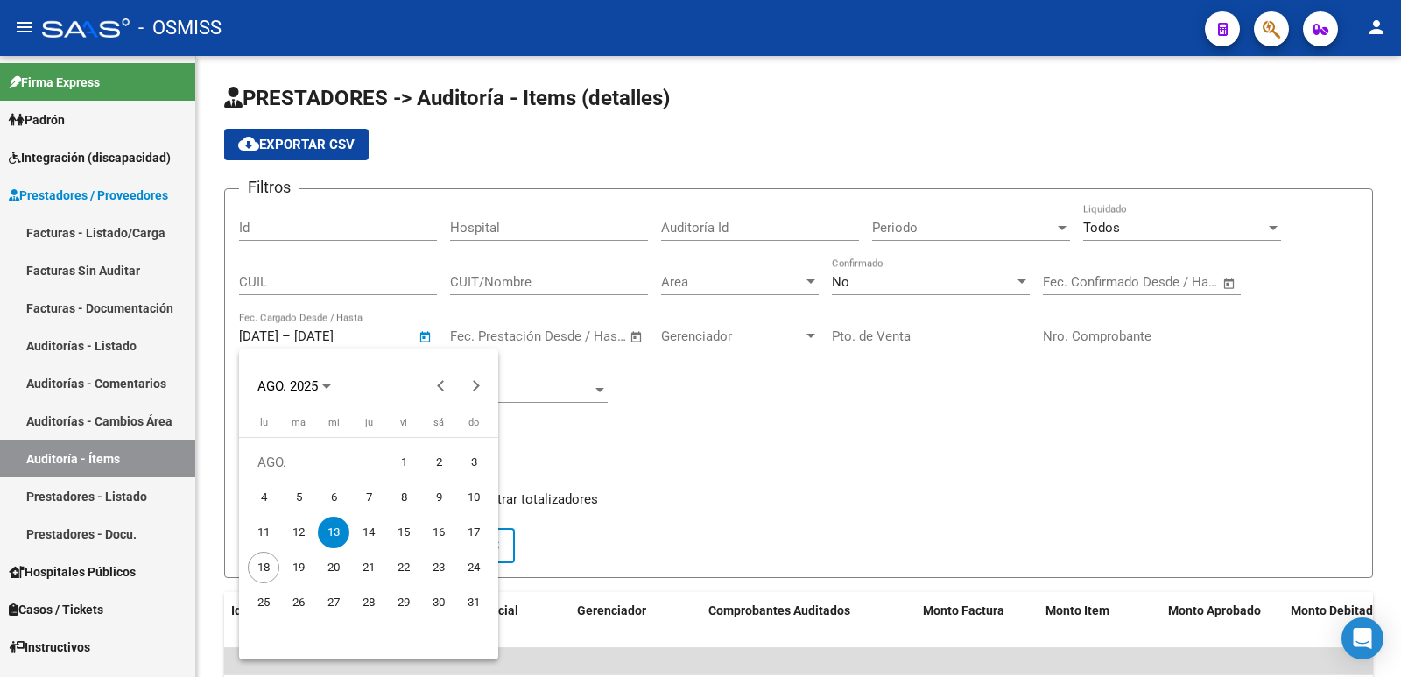
click at [327, 497] on span "6" at bounding box center [334, 498] width 32 height 32
type input "[DATE]"
click at [321, 336] on div at bounding box center [700, 338] width 1401 height 677
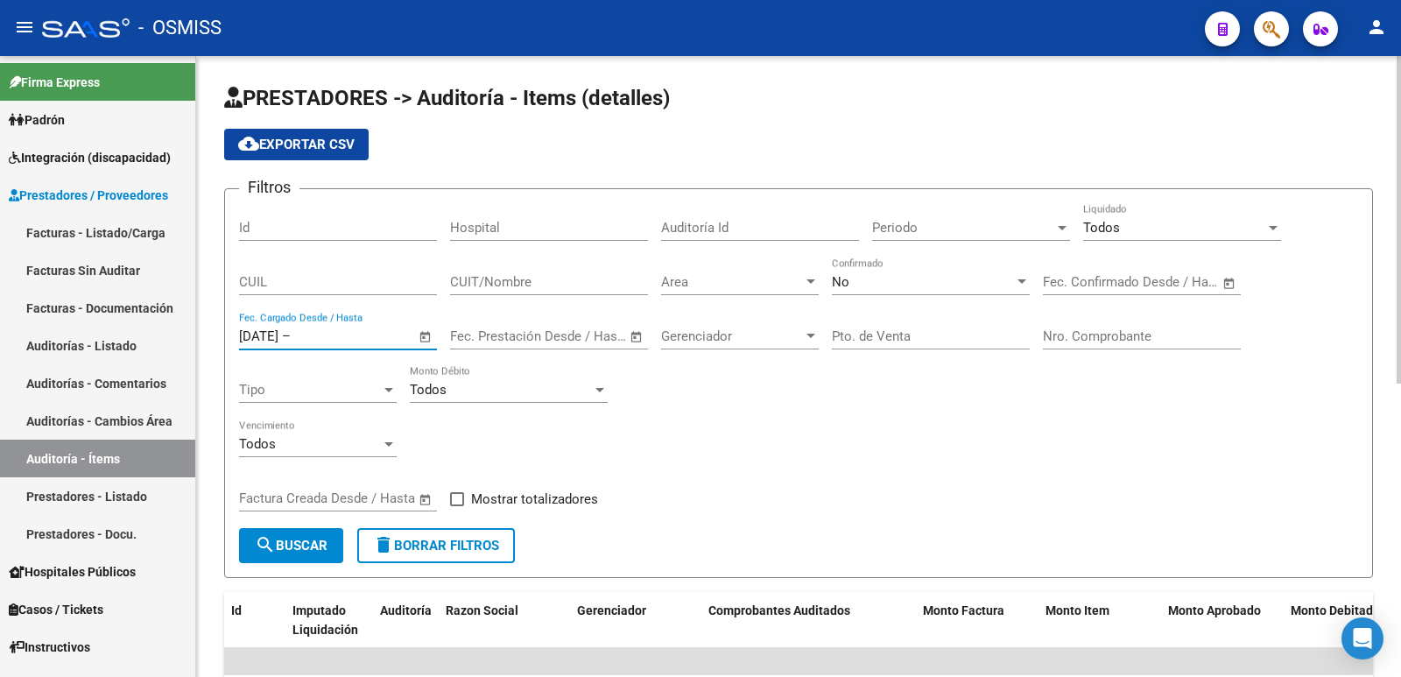
click at [313, 335] on input "text" at bounding box center [336, 336] width 85 height 16
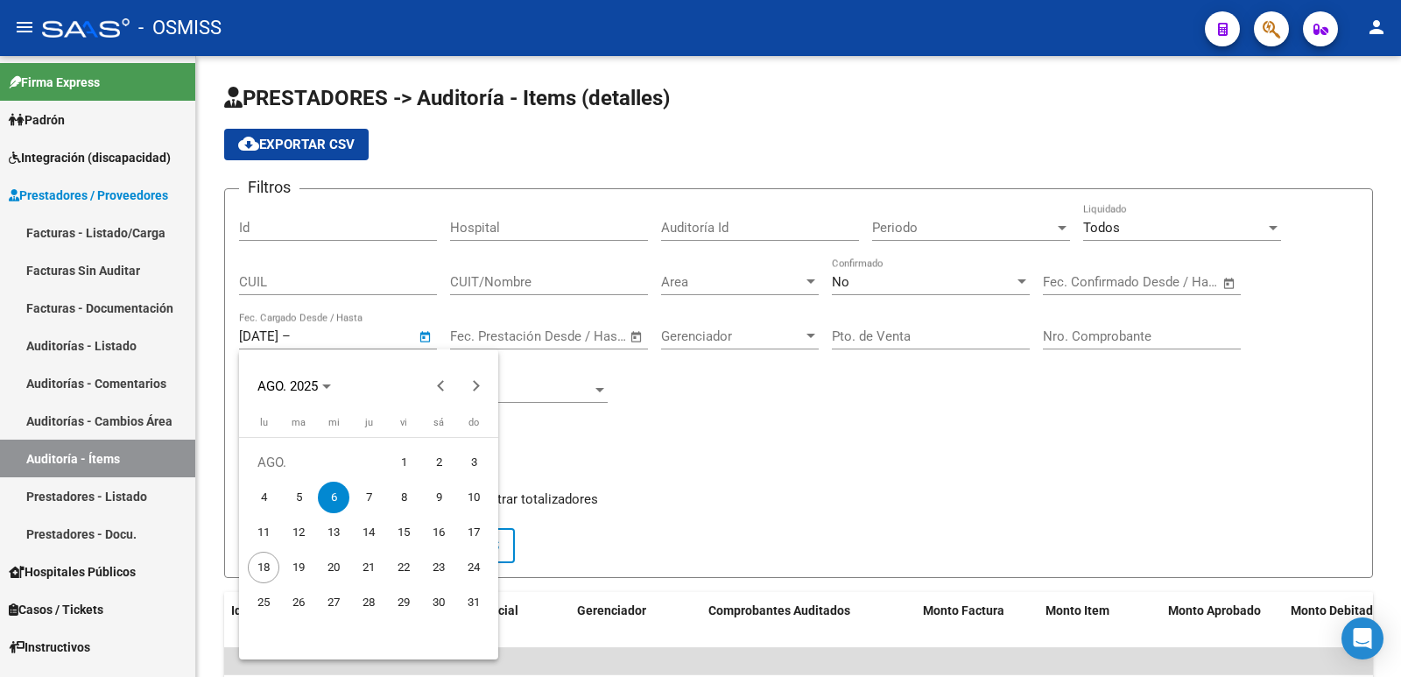
click at [326, 498] on span "6" at bounding box center [334, 498] width 32 height 32
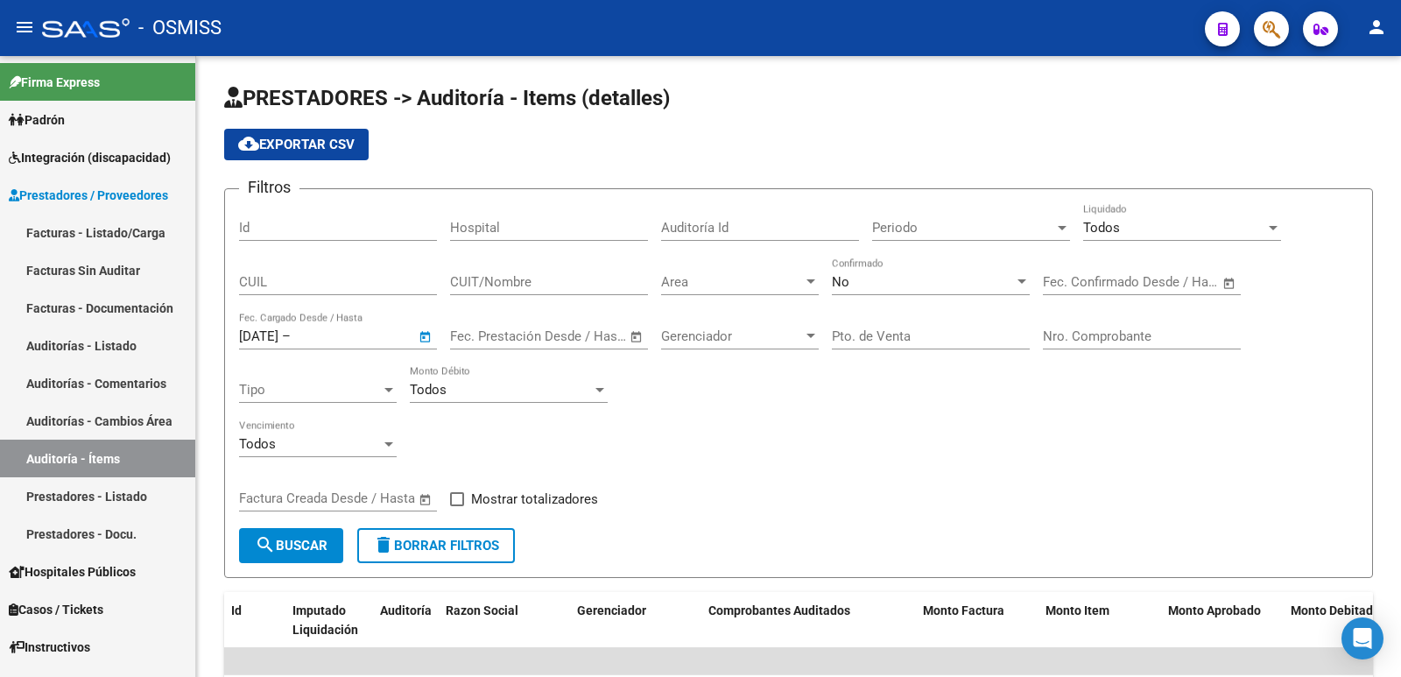
type input "[DATE]"
click at [271, 543] on mat-icon "search" at bounding box center [265, 544] width 21 height 21
click at [307, 139] on span "cloud_download Exportar CSV" at bounding box center [296, 145] width 116 height 16
click at [242, 335] on form "Filtros Id Hospital Auditoría Id Periodo Periodo Todos Liquidado CUIL CUIT/Nomb…" at bounding box center [798, 383] width 1149 height 390
drag, startPoint x: 246, startPoint y: 335, endPoint x: 237, endPoint y: 333, distance: 9.1
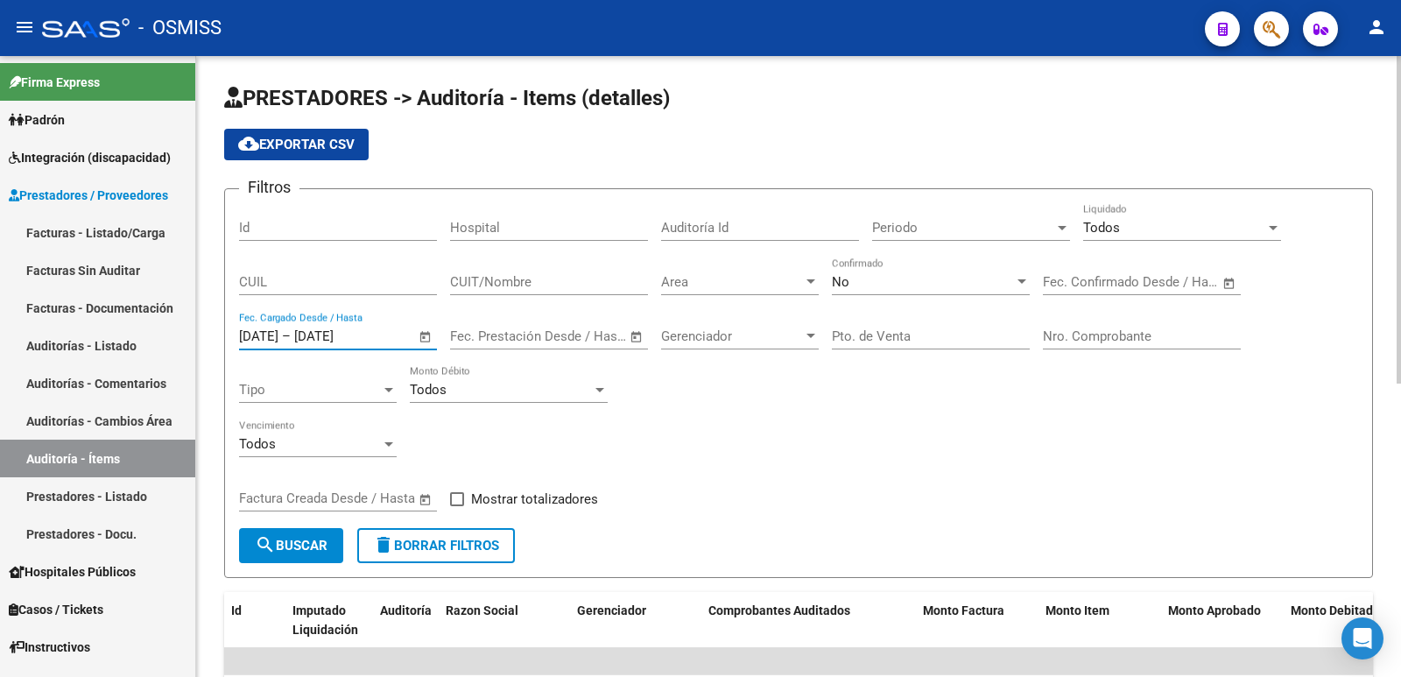
click at [237, 333] on form "Filtros Id Hospital Auditoría Id Periodo Periodo Todos Liquidado CUIL CUIT/Nomb…" at bounding box center [798, 383] width 1149 height 390
type input "[DATE]"
click at [317, 328] on input "[DATE]" at bounding box center [336, 336] width 85 height 16
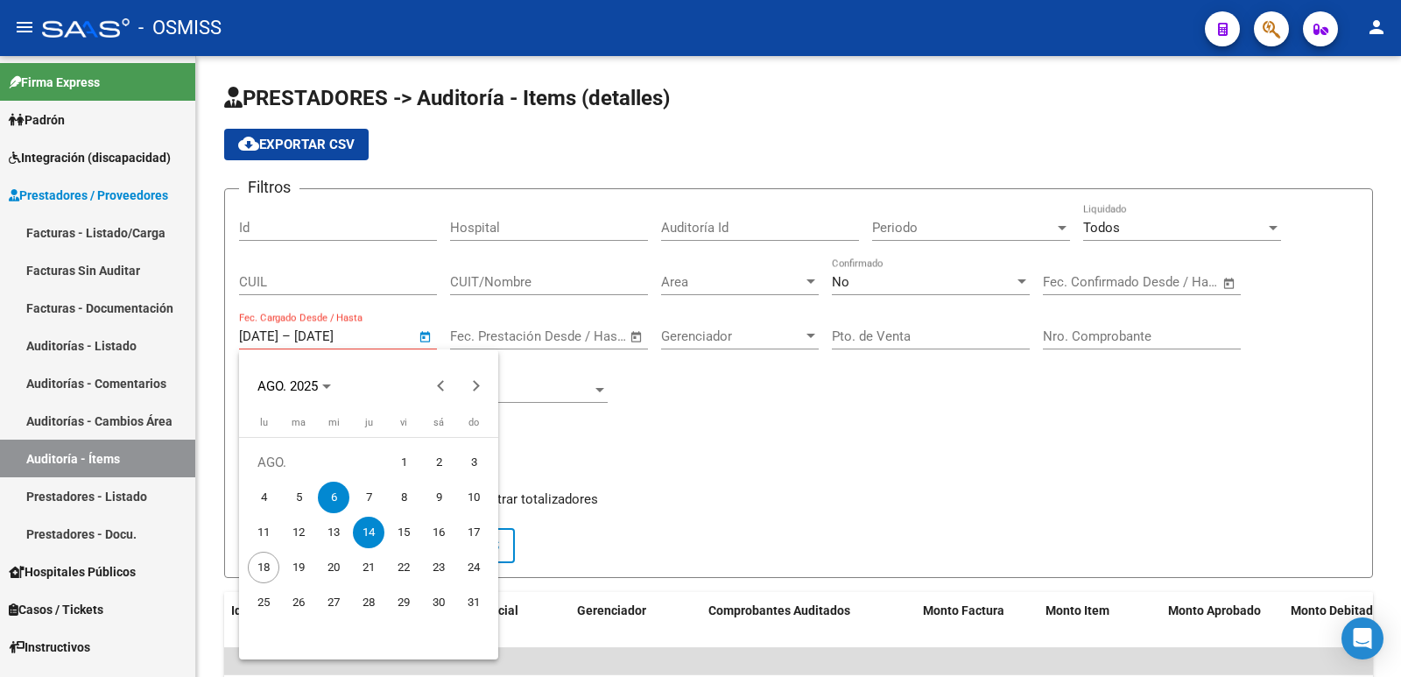
click at [325, 338] on div at bounding box center [700, 338] width 1401 height 677
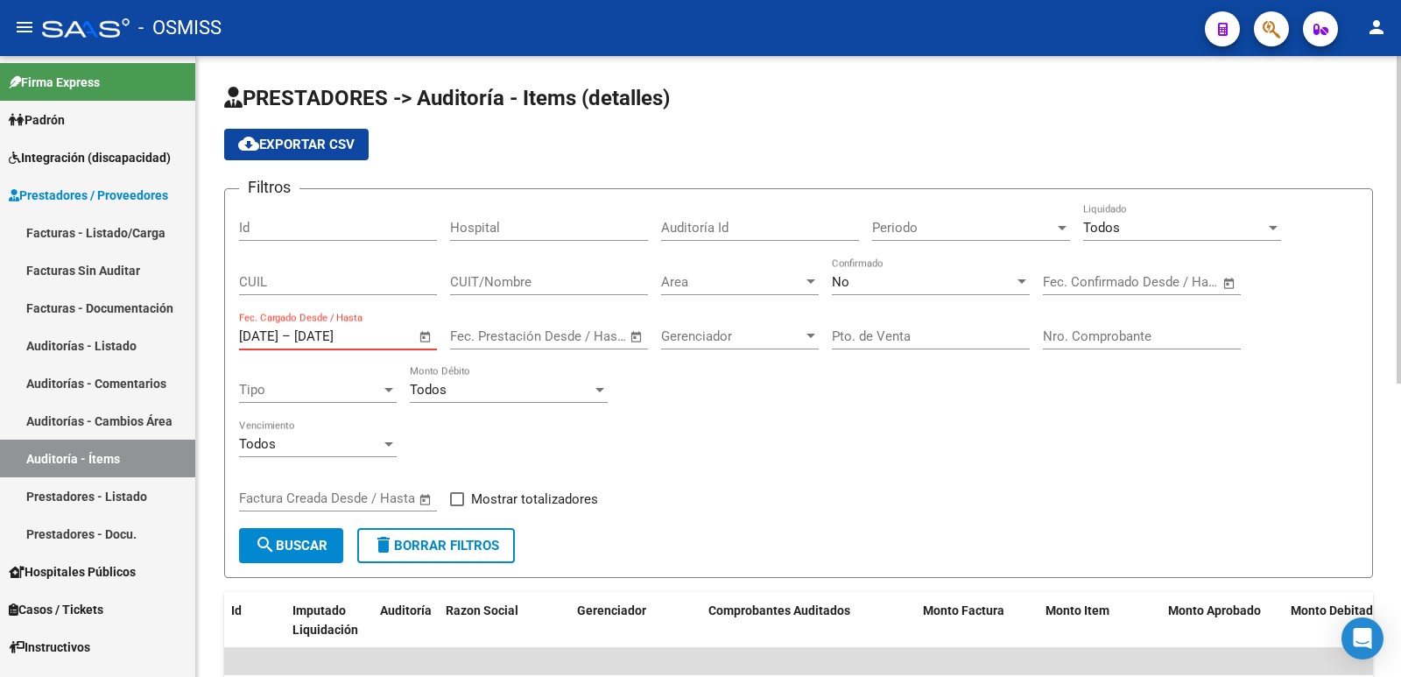
click at [335, 339] on input "[DATE]" at bounding box center [336, 336] width 85 height 16
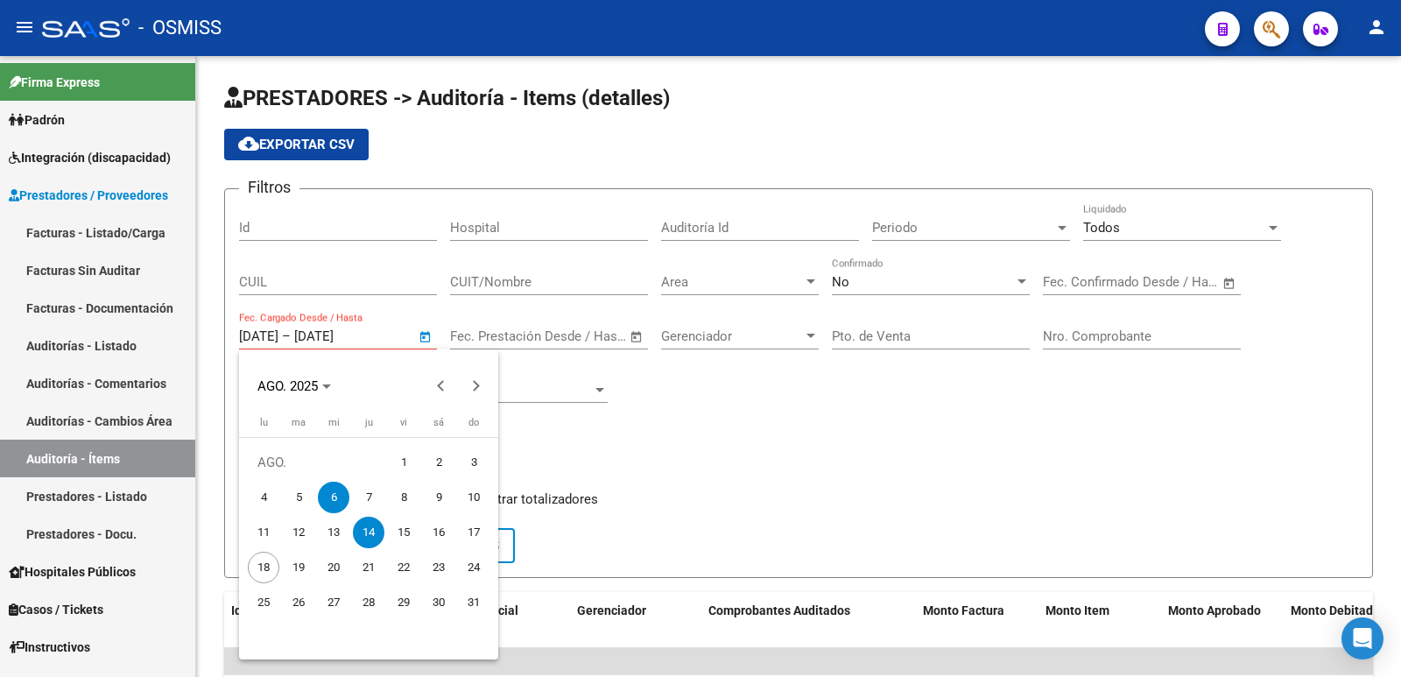
click at [366, 523] on span "14" at bounding box center [369, 533] width 32 height 32
click at [371, 532] on span "14" at bounding box center [369, 533] width 32 height 32
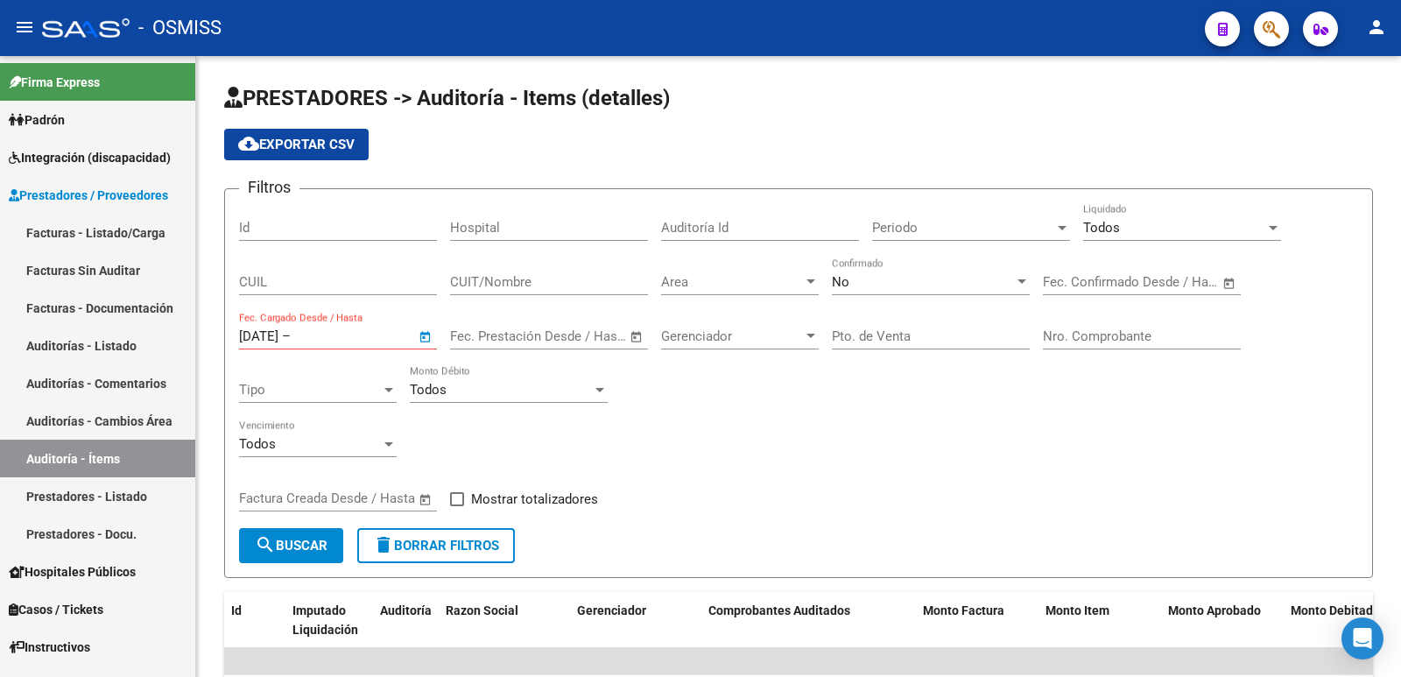
type input "[DATE]"
click at [292, 551] on span "search Buscar" at bounding box center [291, 546] width 73 height 16
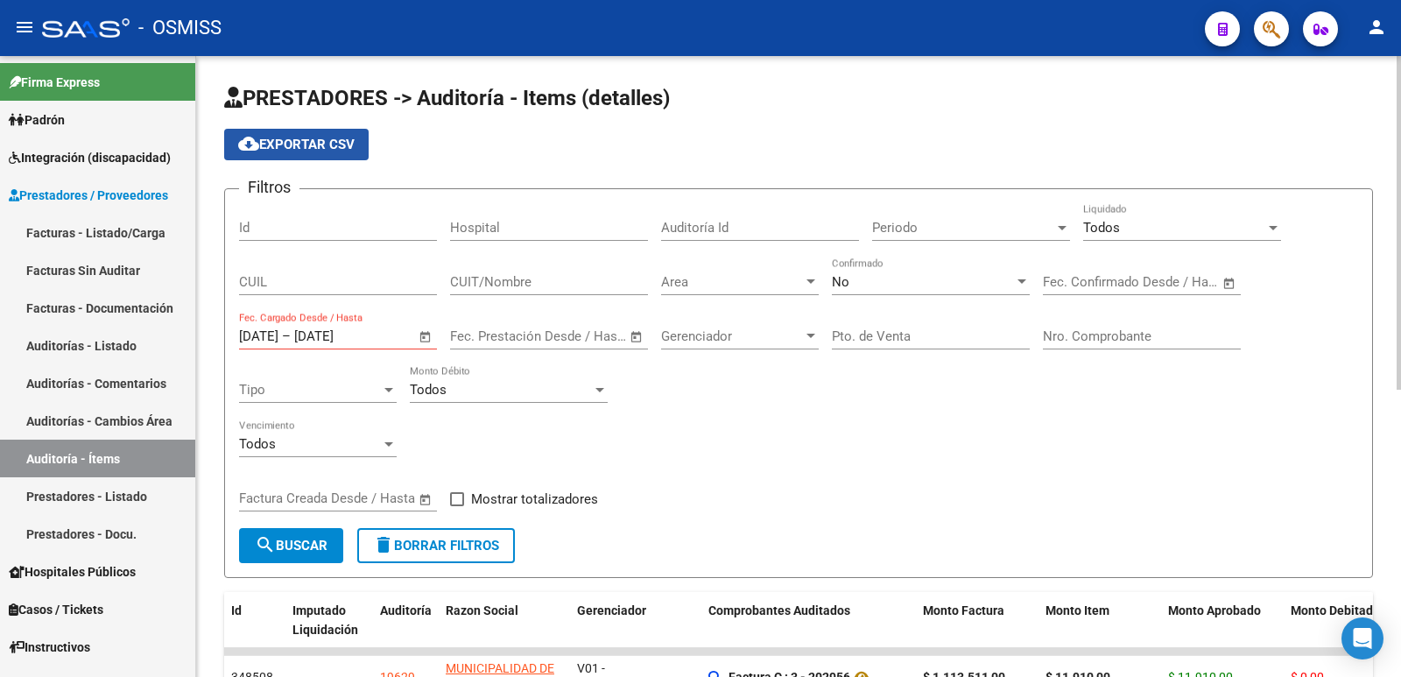
click at [318, 149] on span "cloud_download Exportar CSV" at bounding box center [296, 145] width 116 height 16
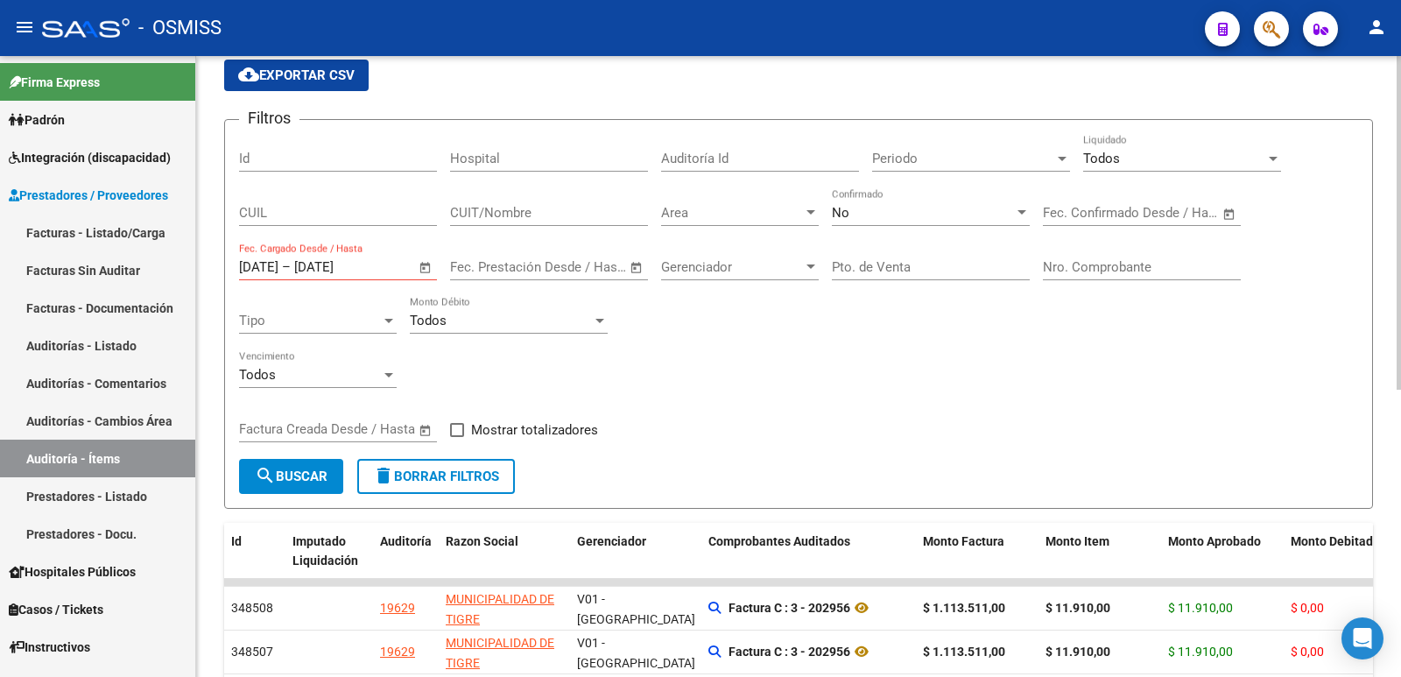
scroll to position [88, 0]
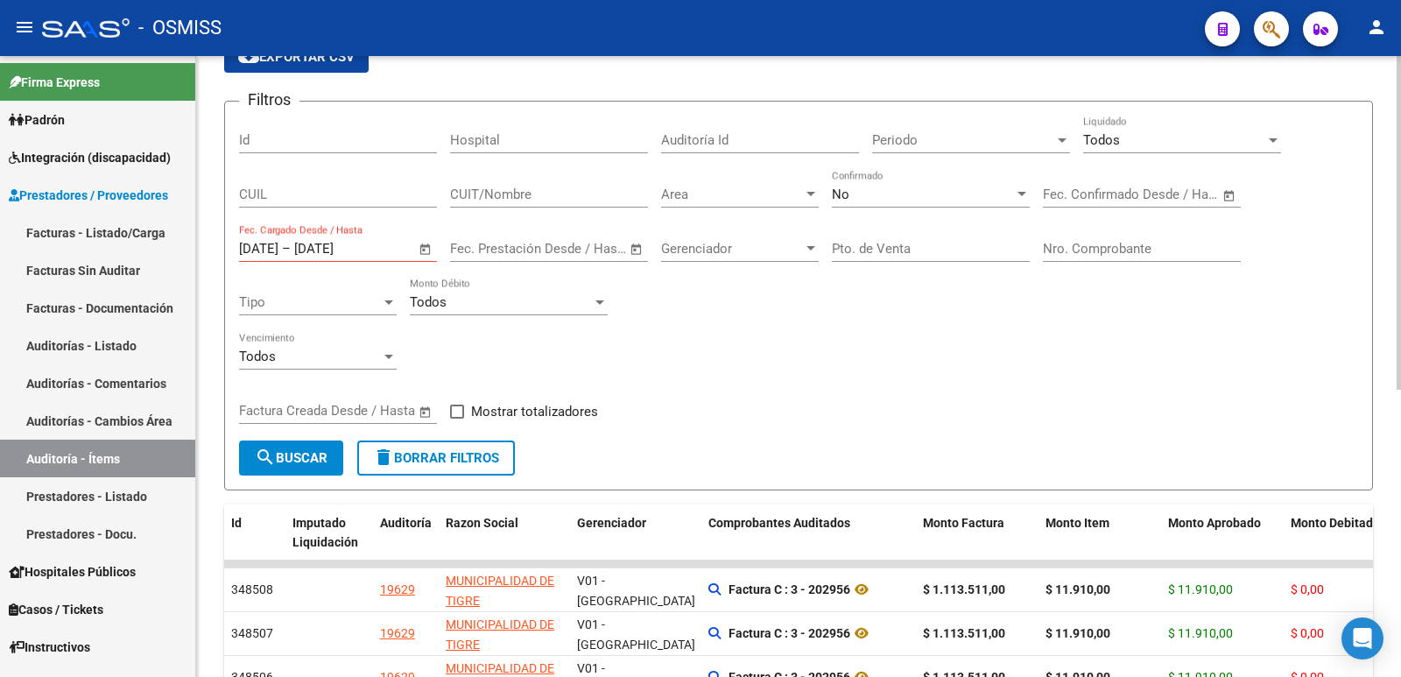
click at [702, 334] on div "Todos Vencimiento" at bounding box center [798, 359] width 1119 height 54
